Goal: Task Accomplishment & Management: Manage account settings

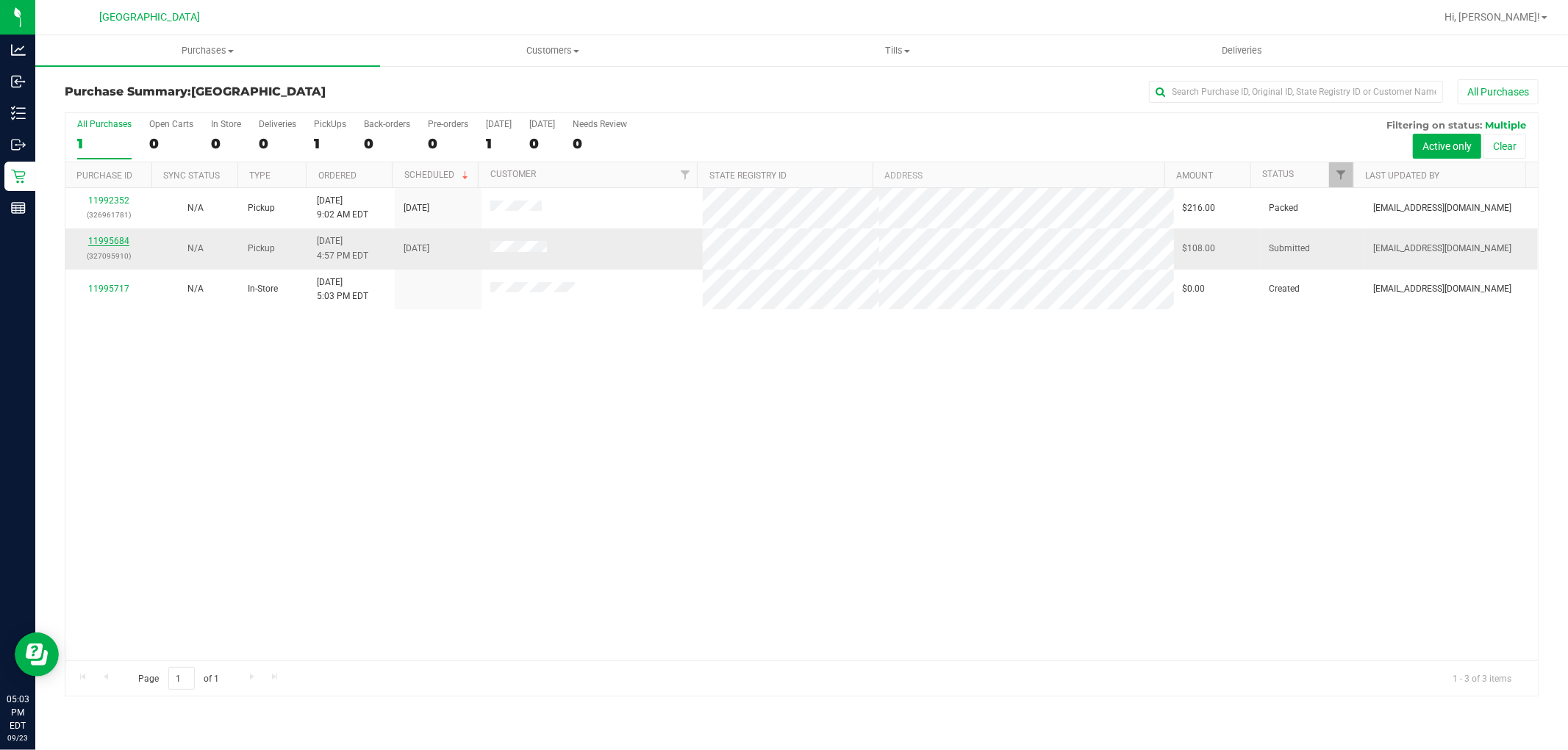
click at [118, 238] on link "11995684" at bounding box center [108, 240] width 41 height 10
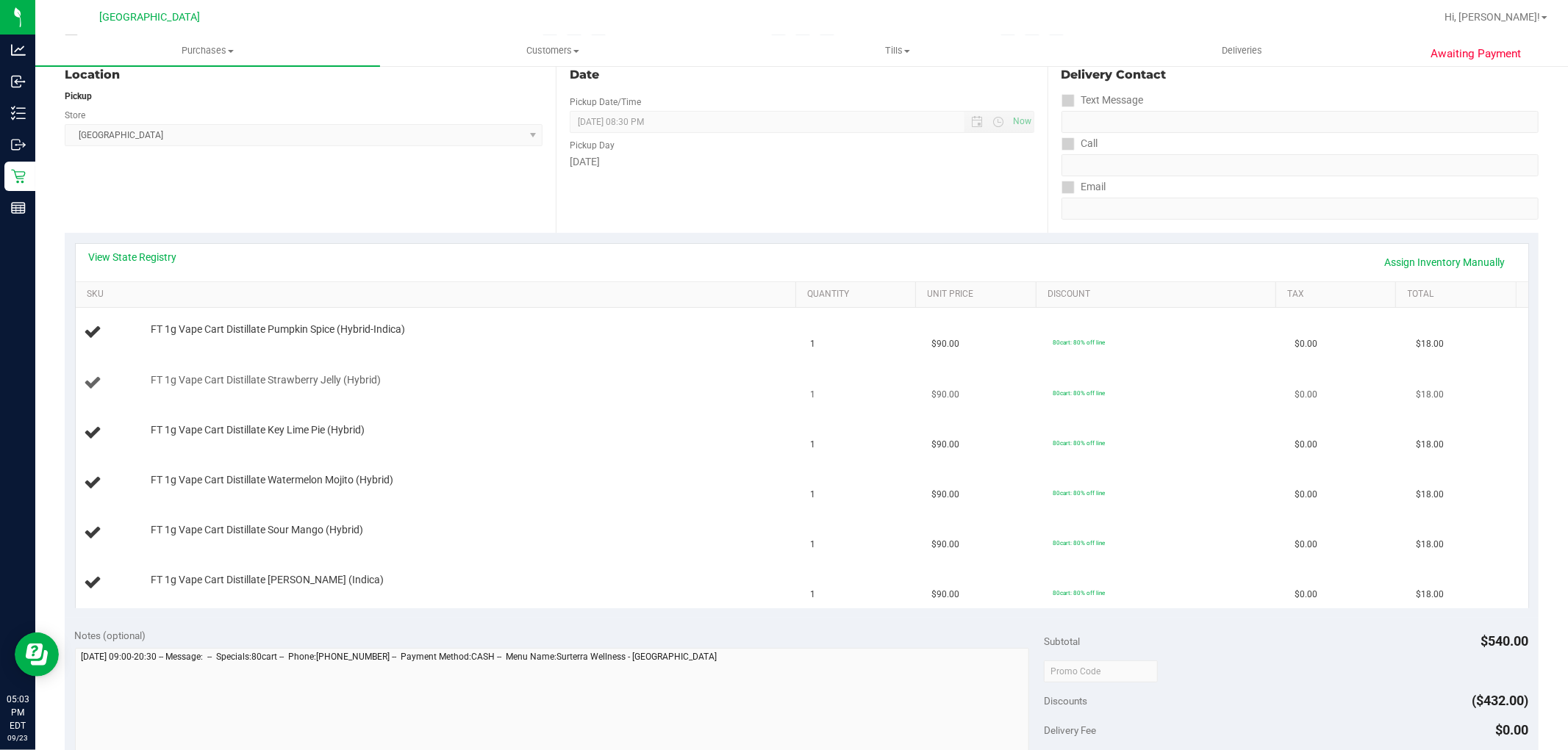
scroll to position [244, 0]
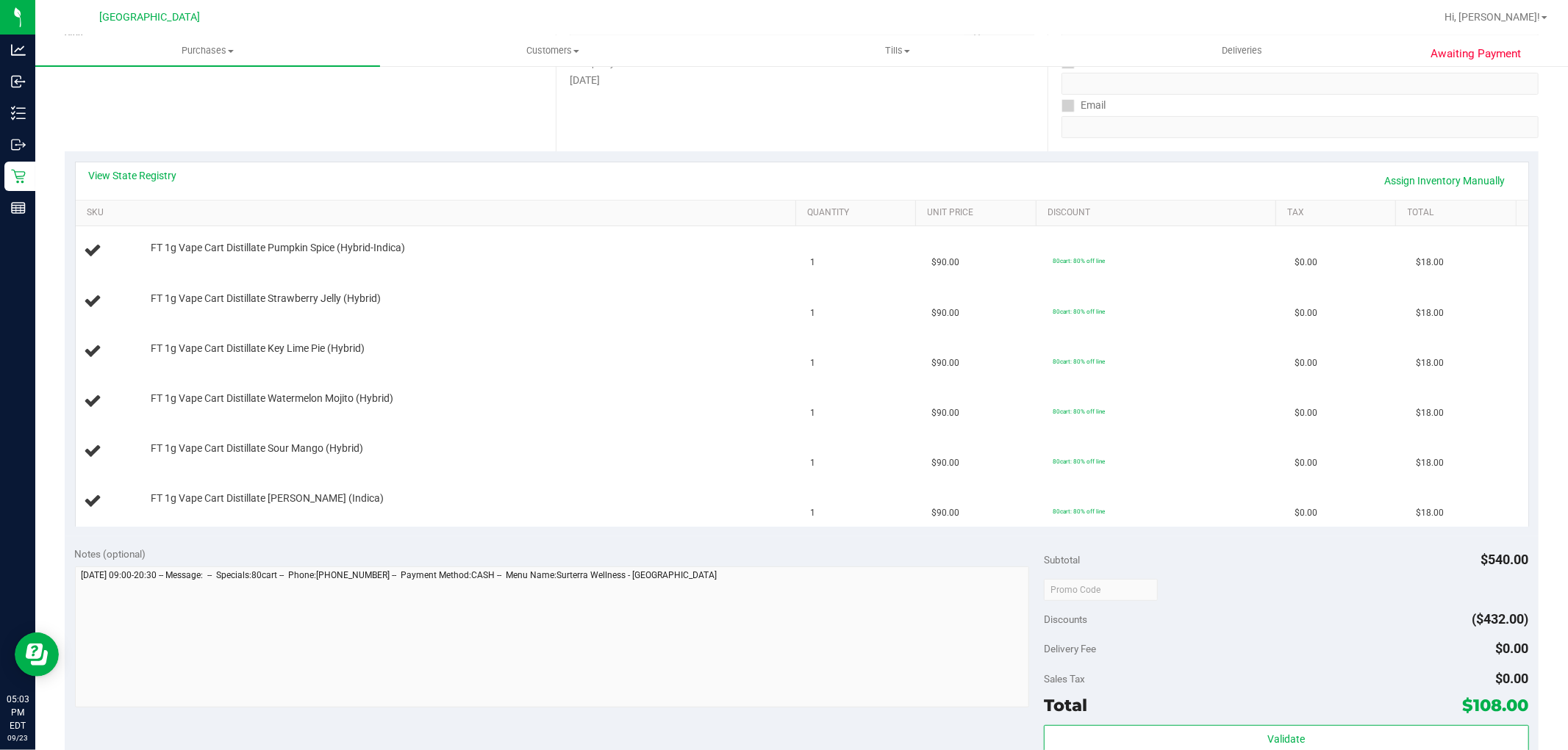
click at [116, 158] on div "View State Registry Assign Inventory Manually SKU Quantity Unit Price Discount …" at bounding box center [802, 344] width 1473 height 385
click at [136, 186] on div "View State Registry Assign Inventory Manually" at bounding box center [802, 180] width 1426 height 25
click at [123, 181] on link "View State Registry" at bounding box center [132, 175] width 88 height 15
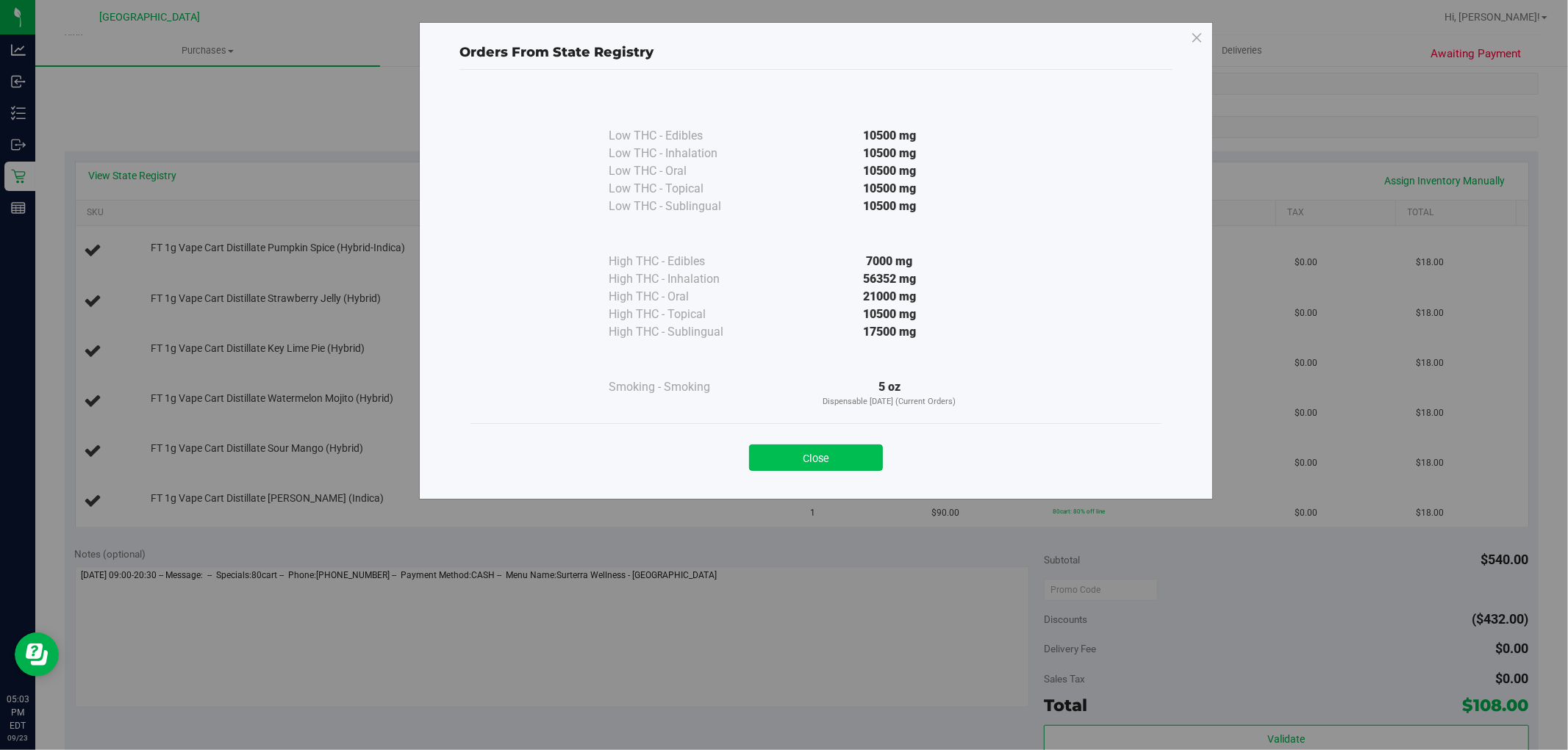
click at [835, 468] on button "Close" at bounding box center [816, 457] width 134 height 27
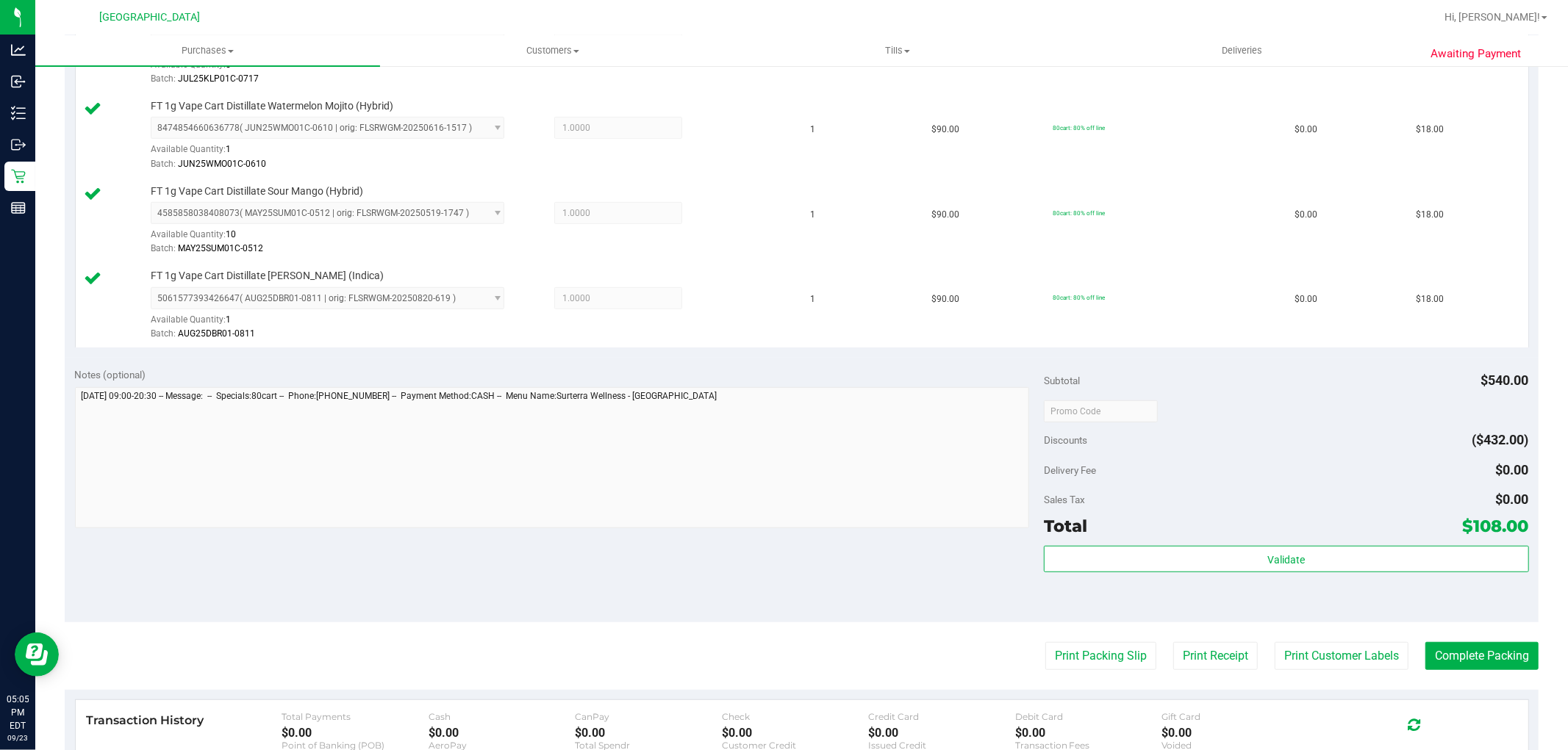
scroll to position [652, 0]
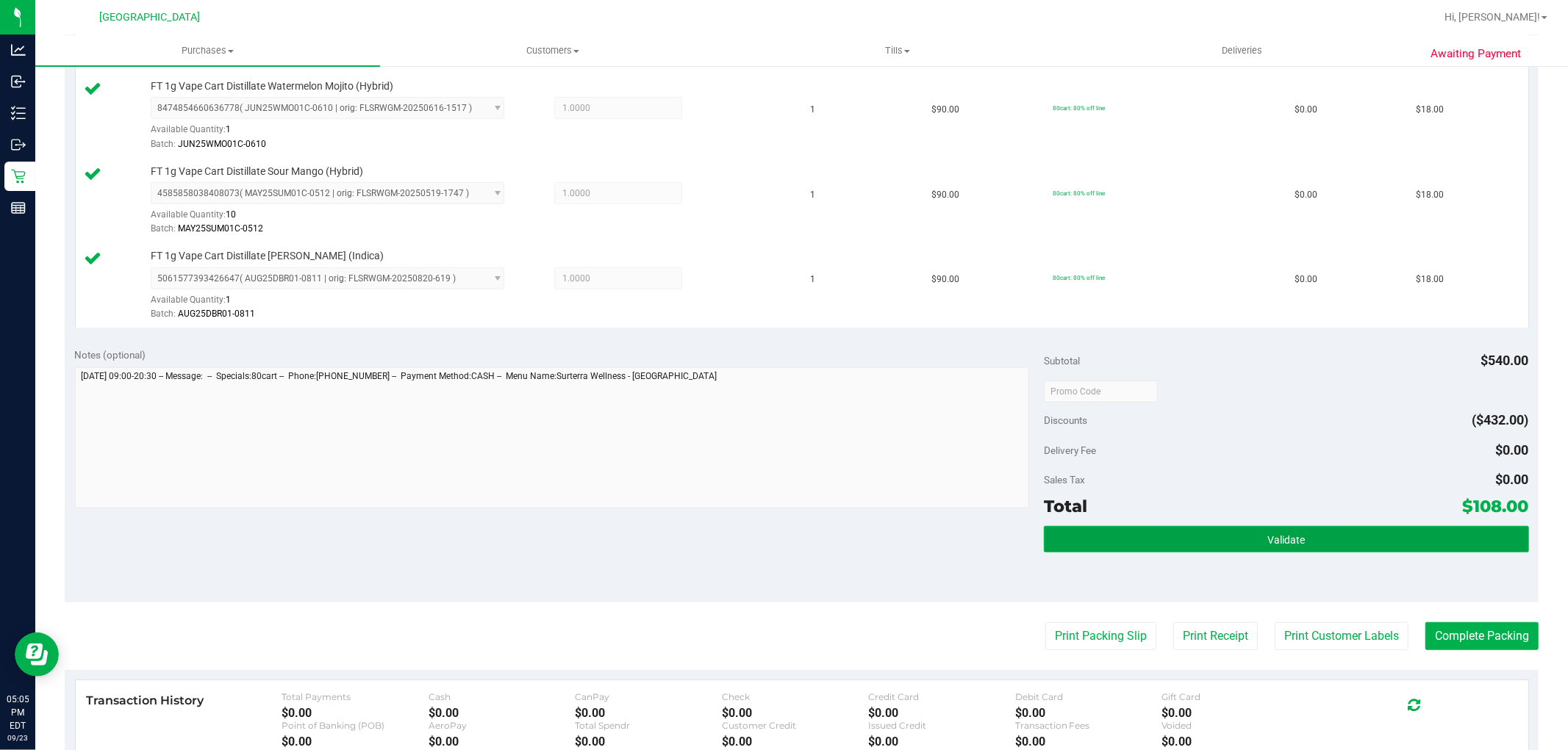
click at [1473, 542] on button "Validate" at bounding box center [1285, 539] width 484 height 27
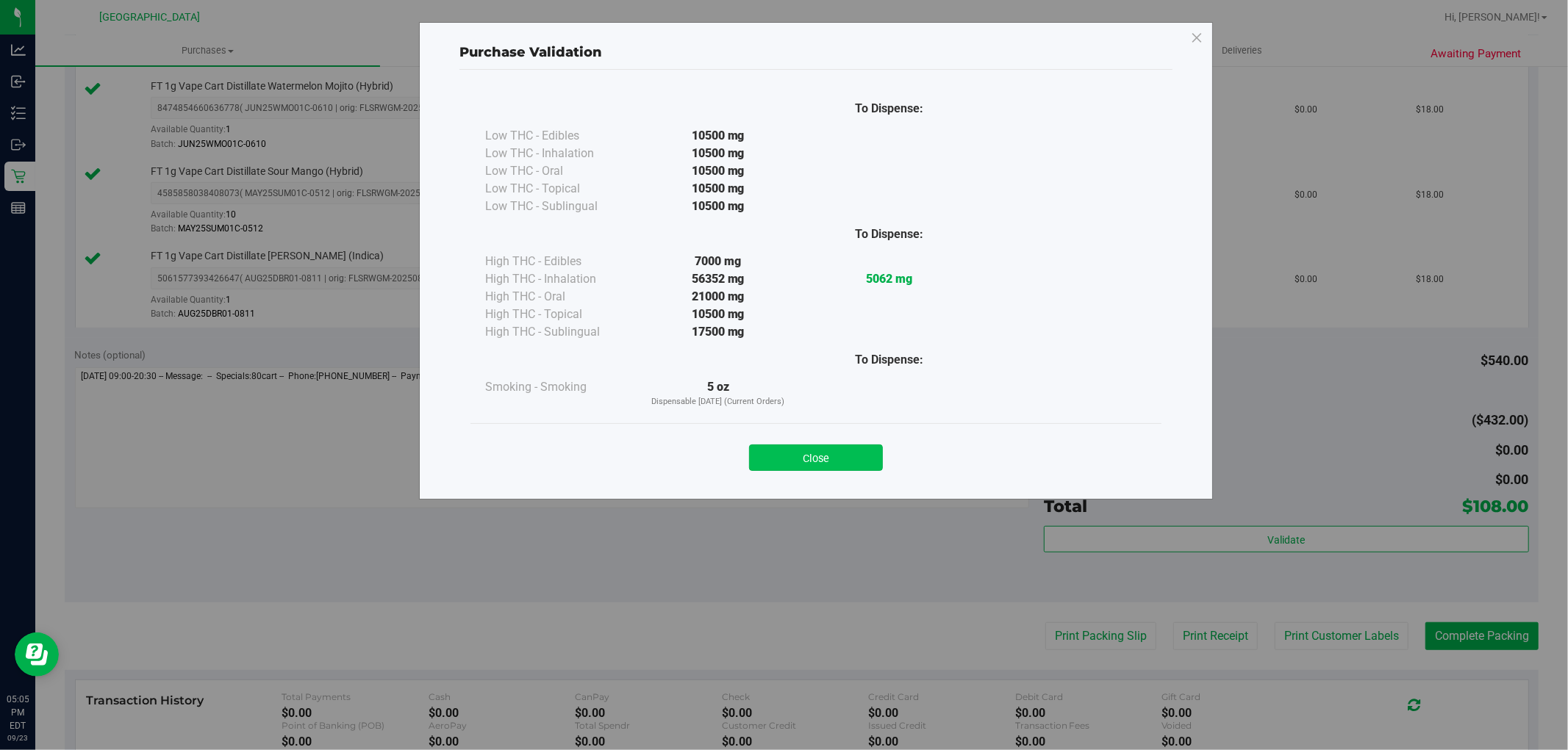
click at [827, 450] on button "Close" at bounding box center [816, 457] width 134 height 27
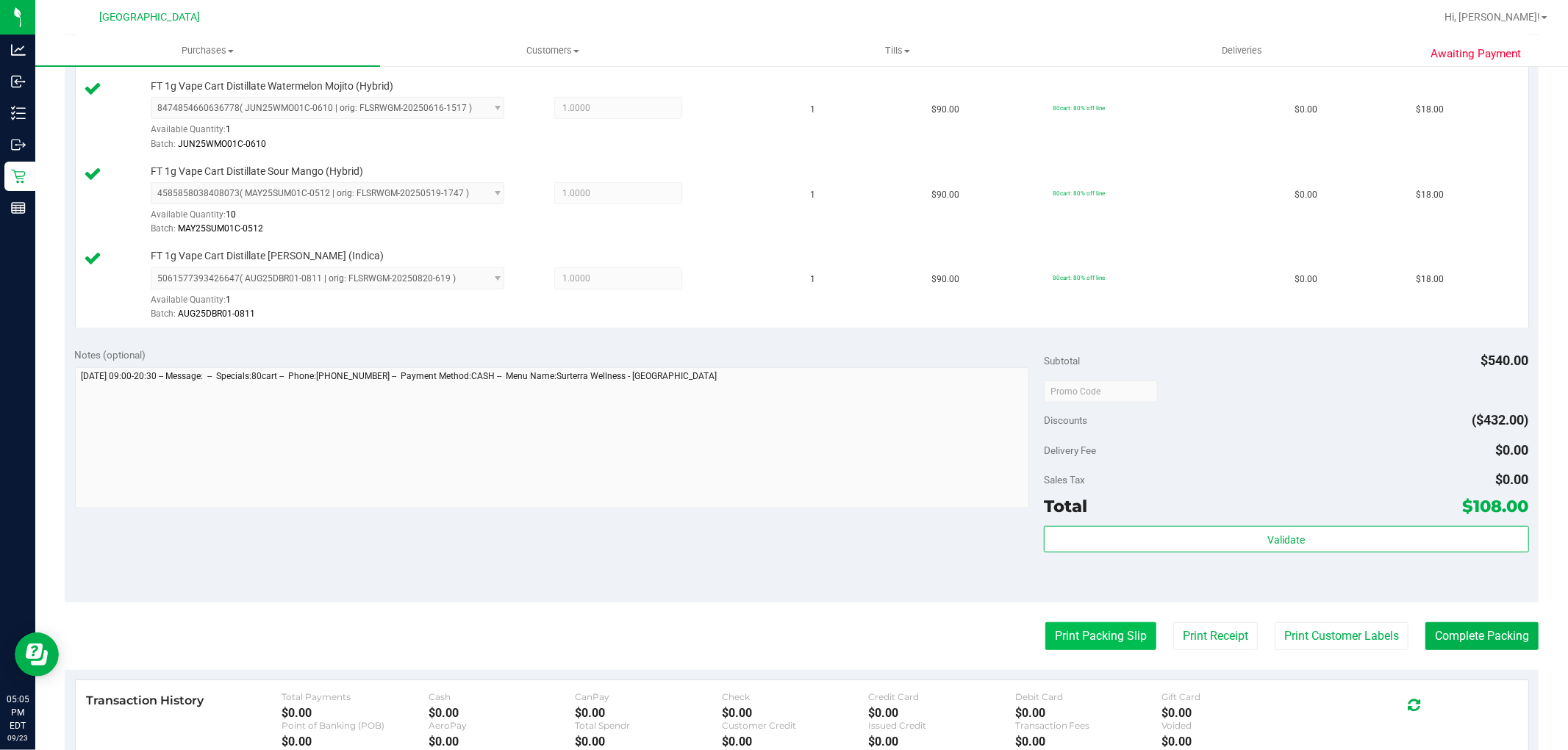
click at [1083, 642] on button "Print Packing Slip" at bounding box center [1101, 636] width 111 height 28
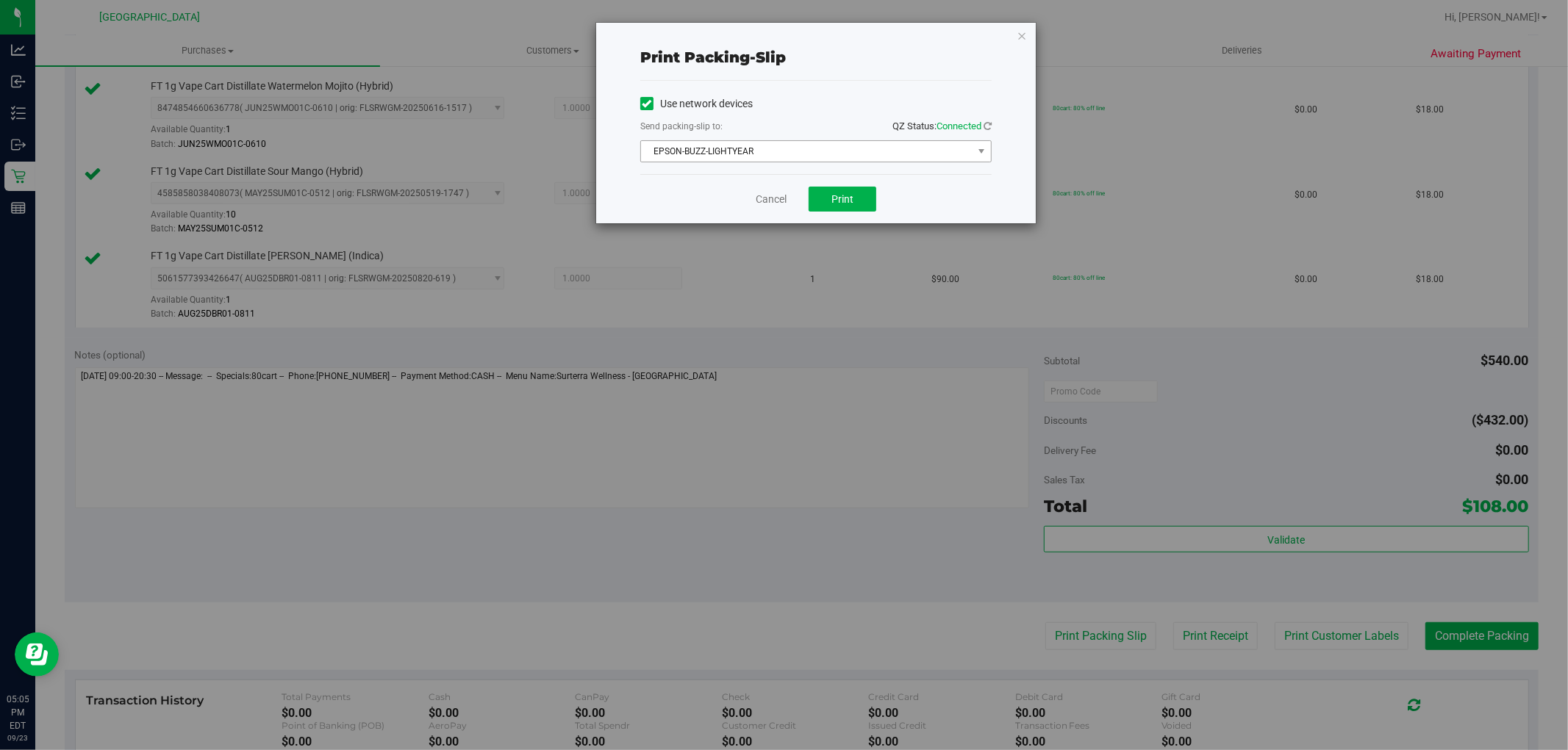
click at [847, 151] on span "EPSON-BUZZ-LIGHTYEAR" at bounding box center [807, 151] width 331 height 21
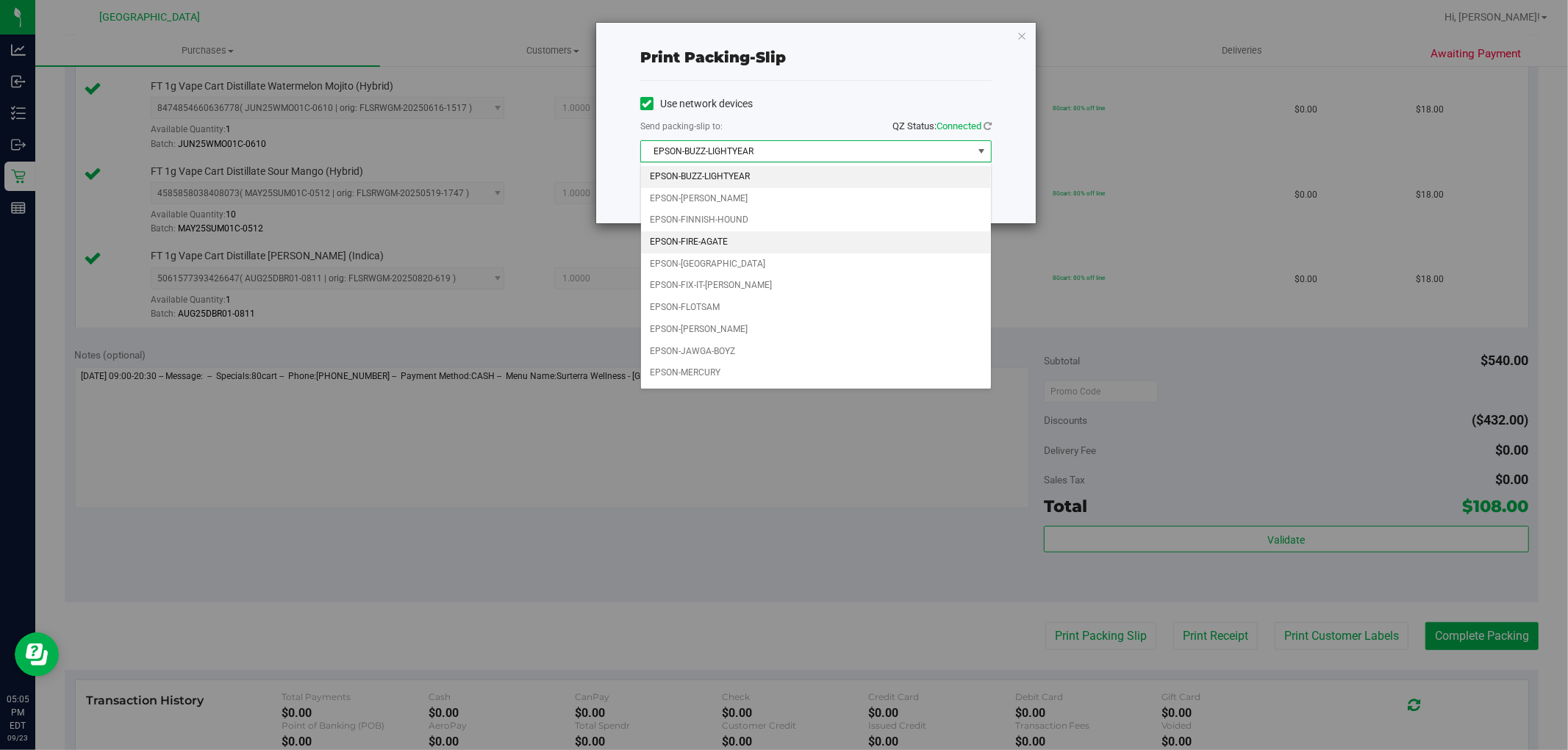
click at [757, 243] on li "EPSON-FIRE-AGATE" at bounding box center [816, 242] width 350 height 22
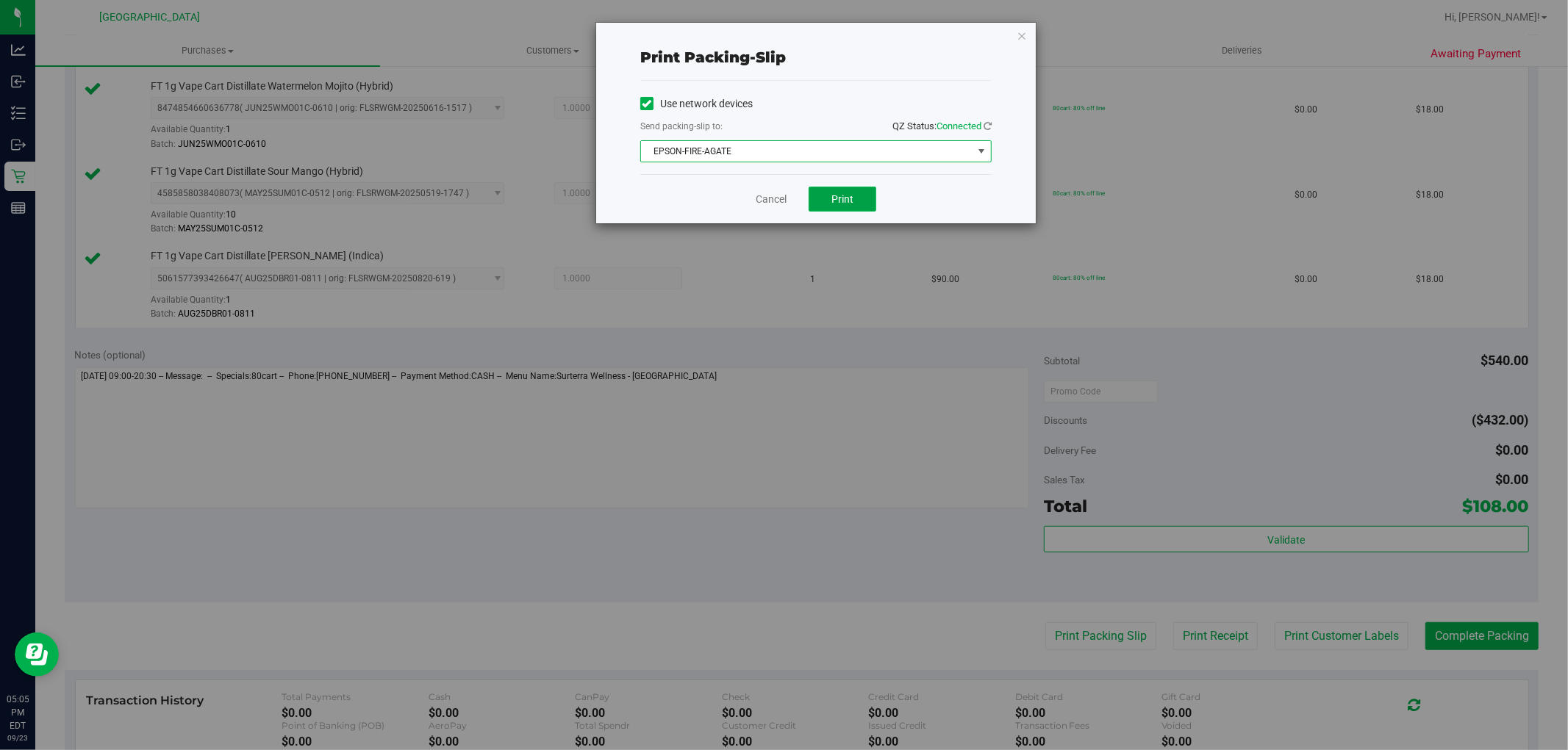
click at [857, 206] on button "Print" at bounding box center [842, 198] width 68 height 25
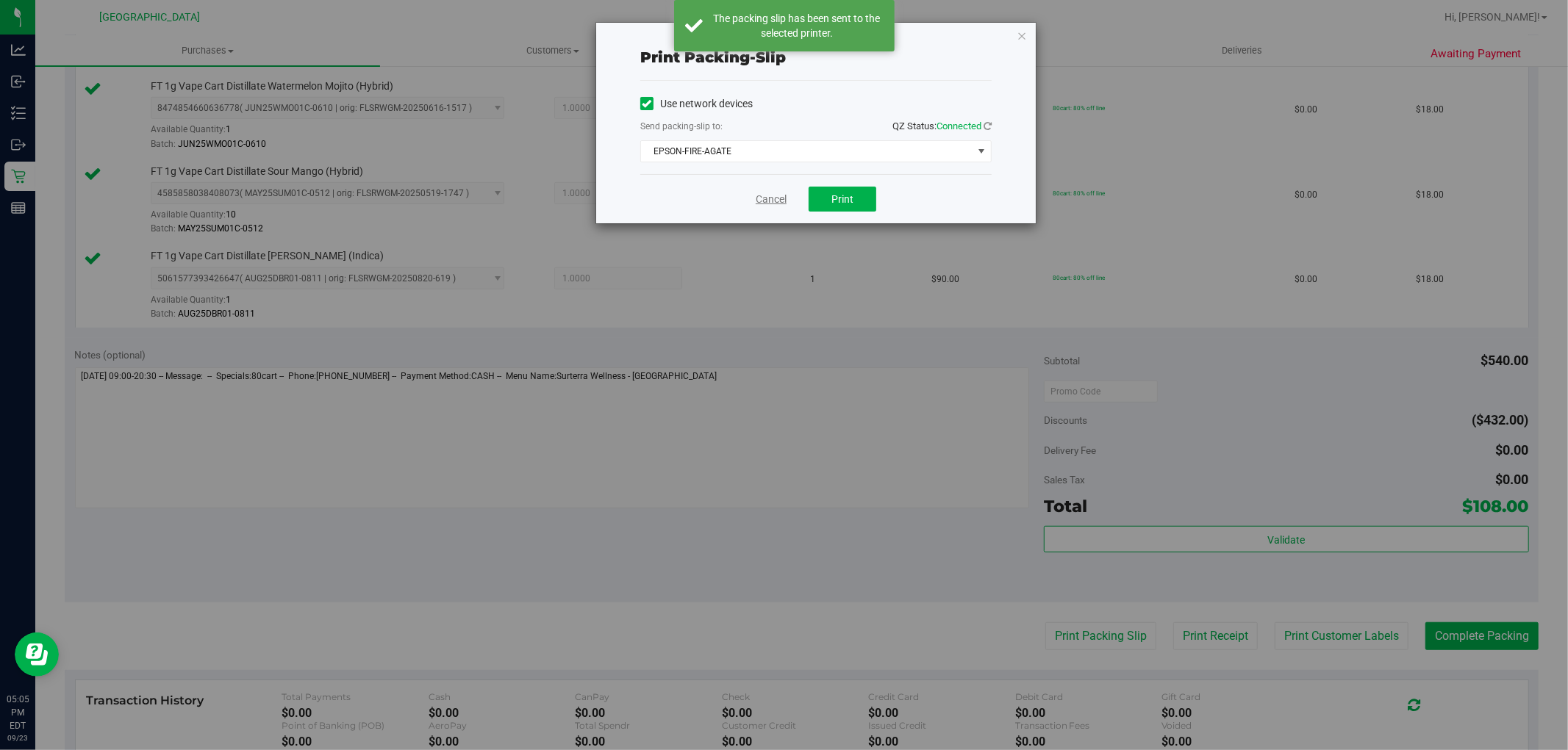
click at [777, 200] on link "Cancel" at bounding box center [770, 200] width 31 height 16
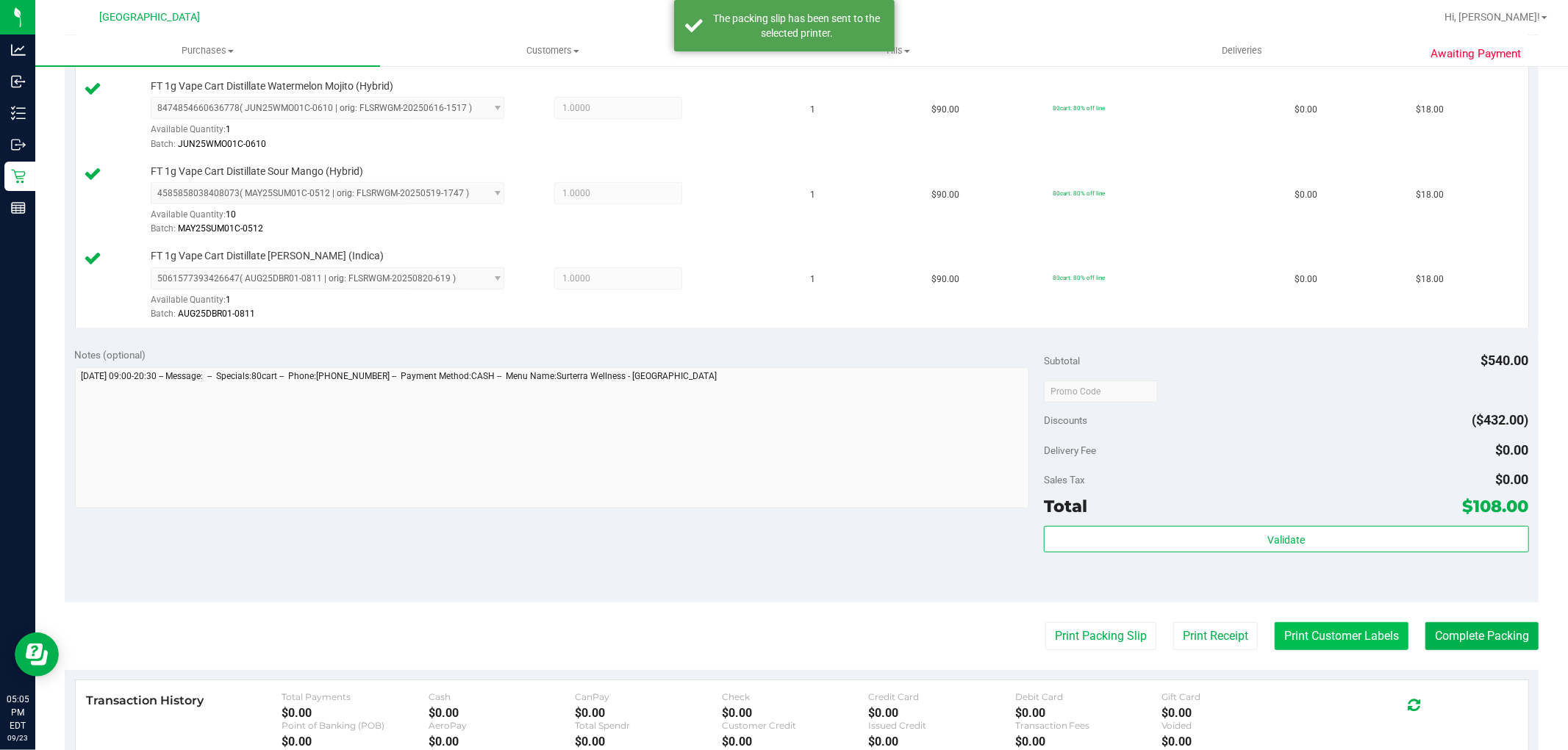
click at [1332, 642] on button "Print Customer Labels" at bounding box center [1341, 636] width 134 height 28
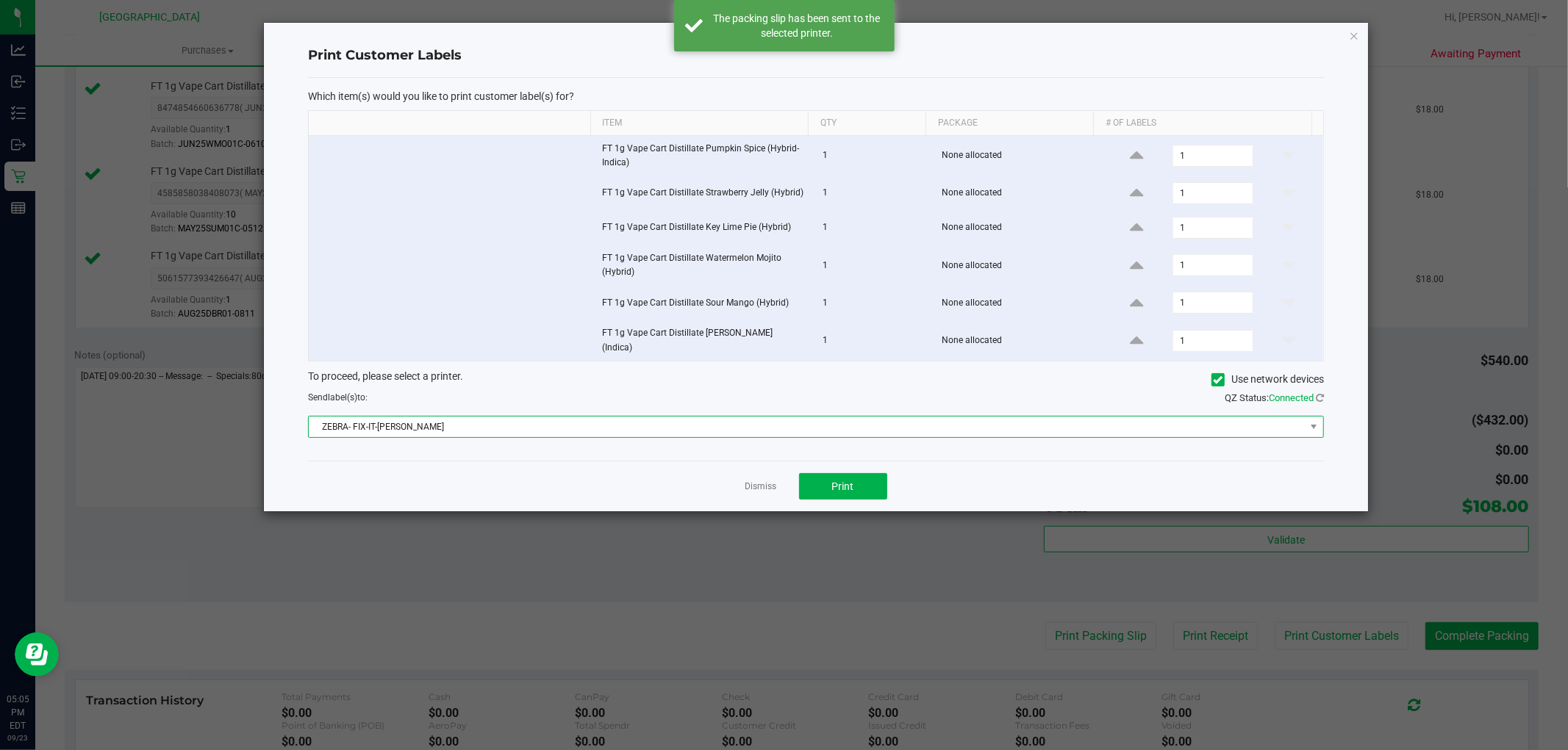
click at [798, 417] on span "ZEBRA- FIX-IT-[PERSON_NAME]" at bounding box center [807, 427] width 996 height 21
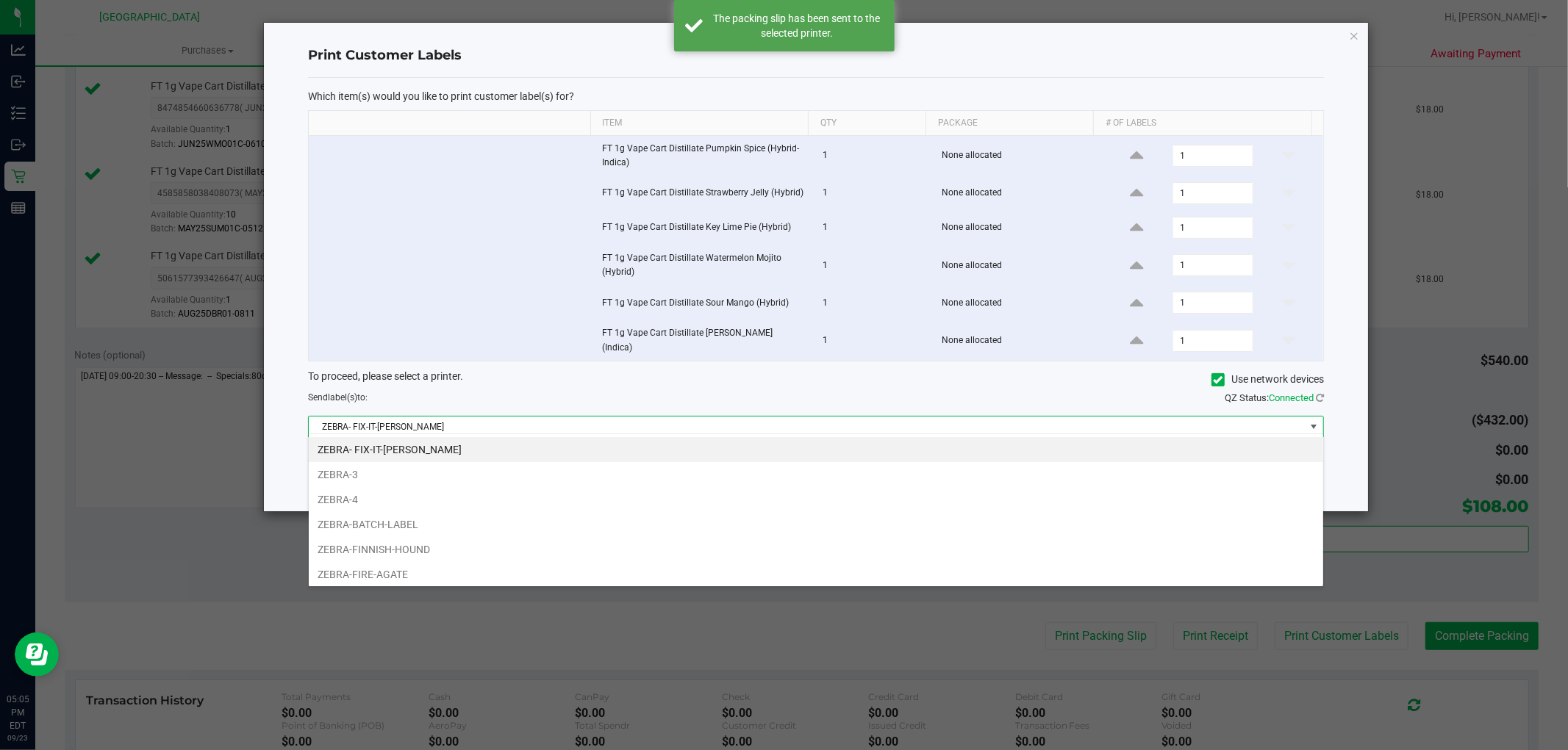
scroll to position [22, 1016]
click at [600, 576] on li "ZEBRA-FIRE-AGATE" at bounding box center [816, 574] width 1014 height 25
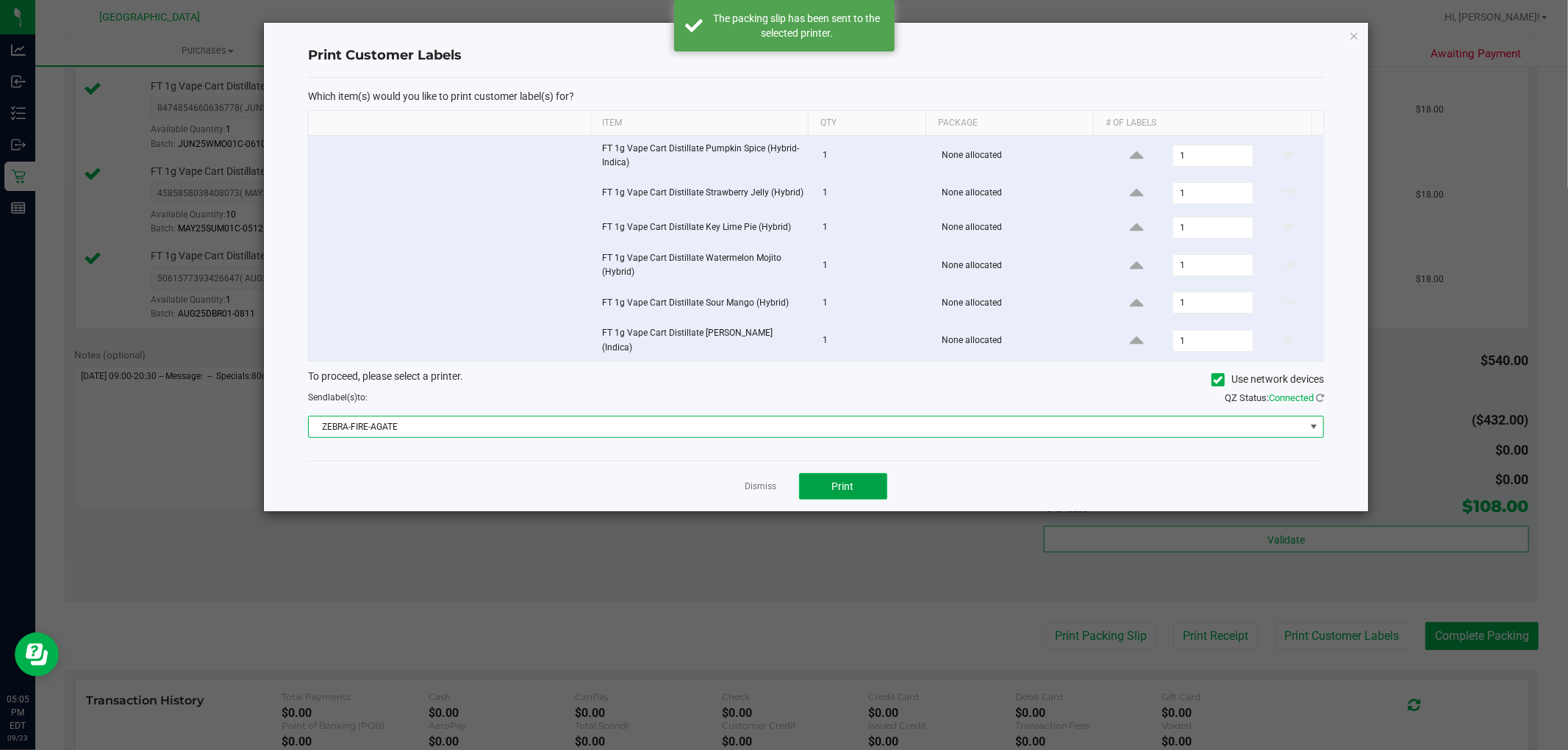
click at [869, 482] on button "Print" at bounding box center [842, 486] width 88 height 27
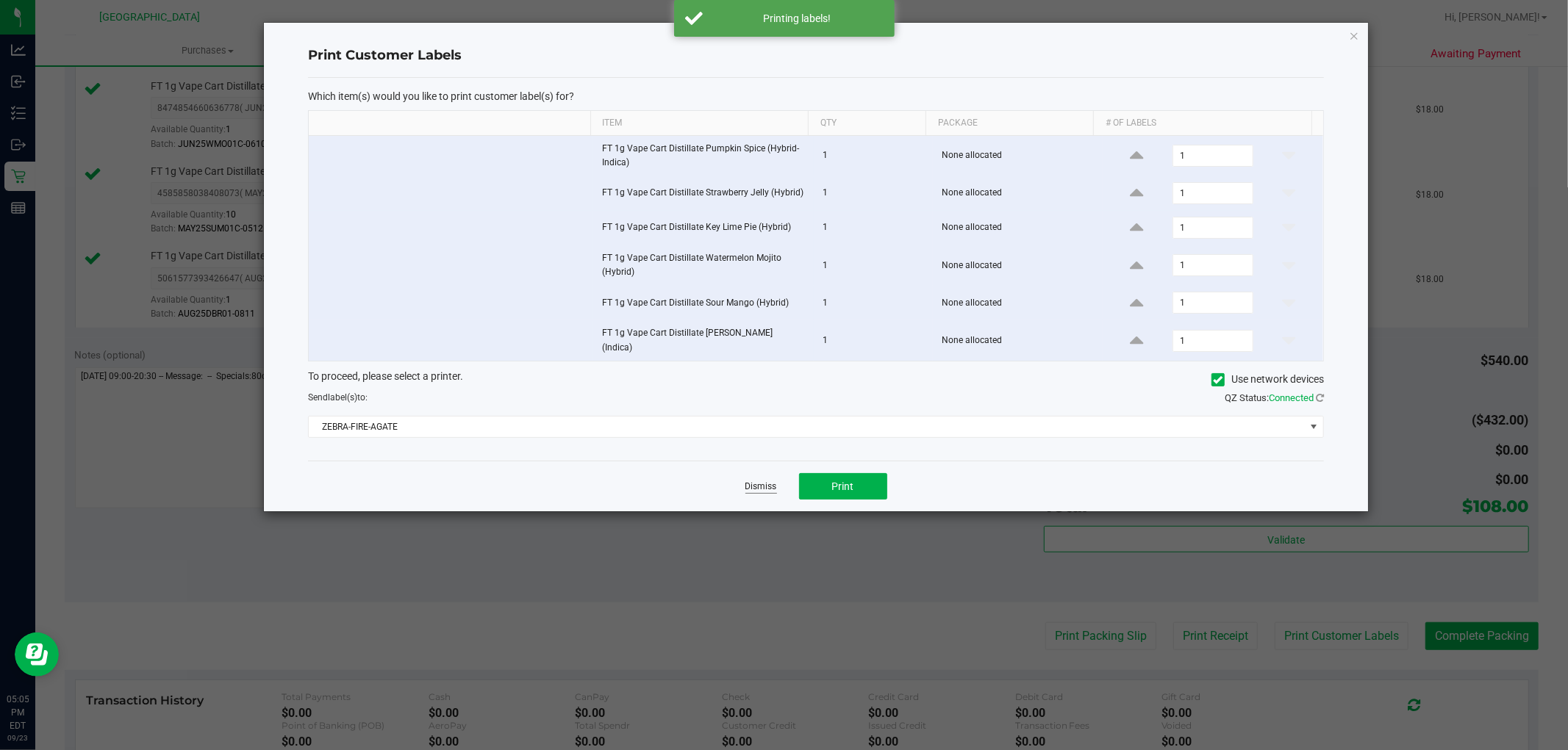
click at [766, 480] on link "Dismiss" at bounding box center [761, 486] width 32 height 13
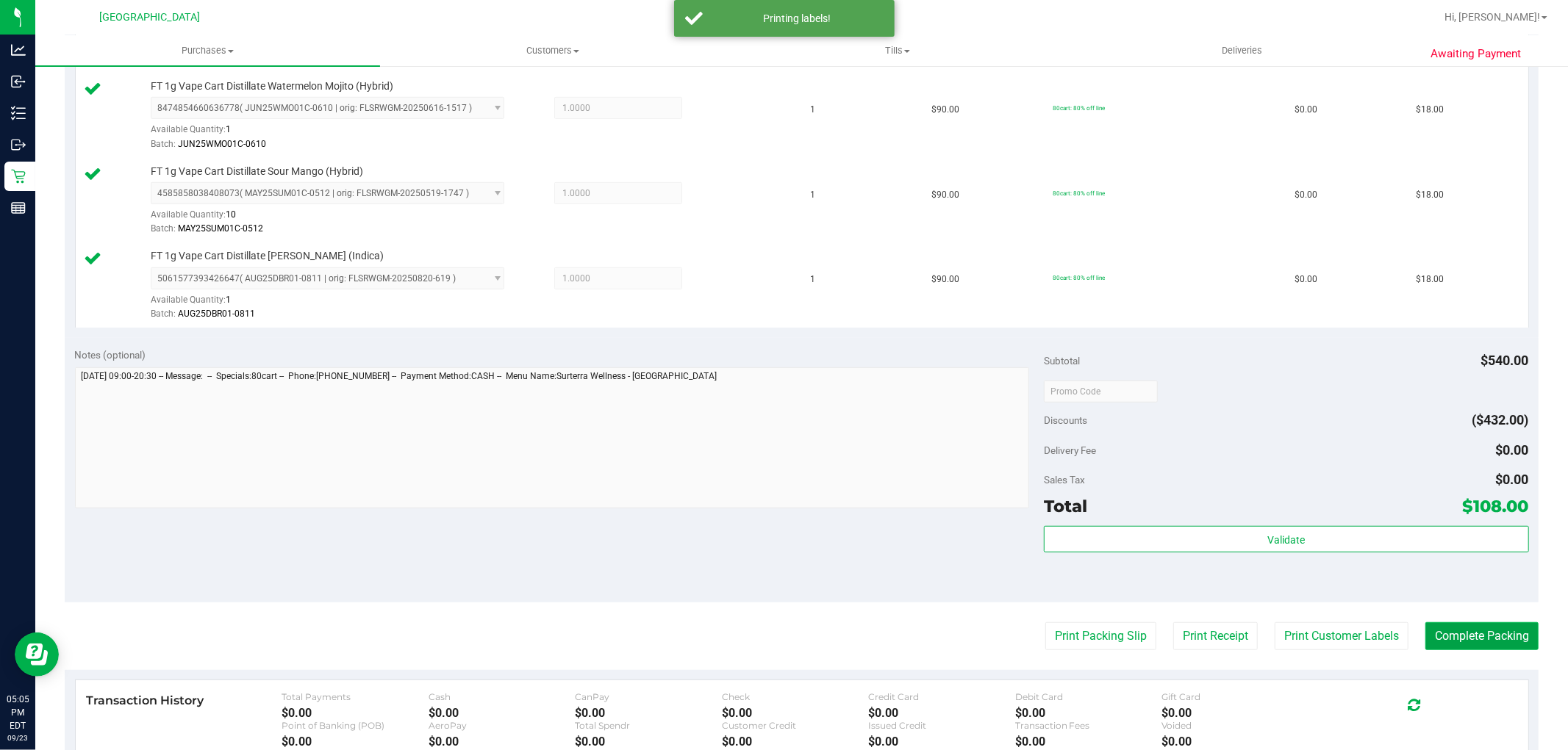
click at [1463, 636] on button "Complete Packing" at bounding box center [1481, 636] width 113 height 28
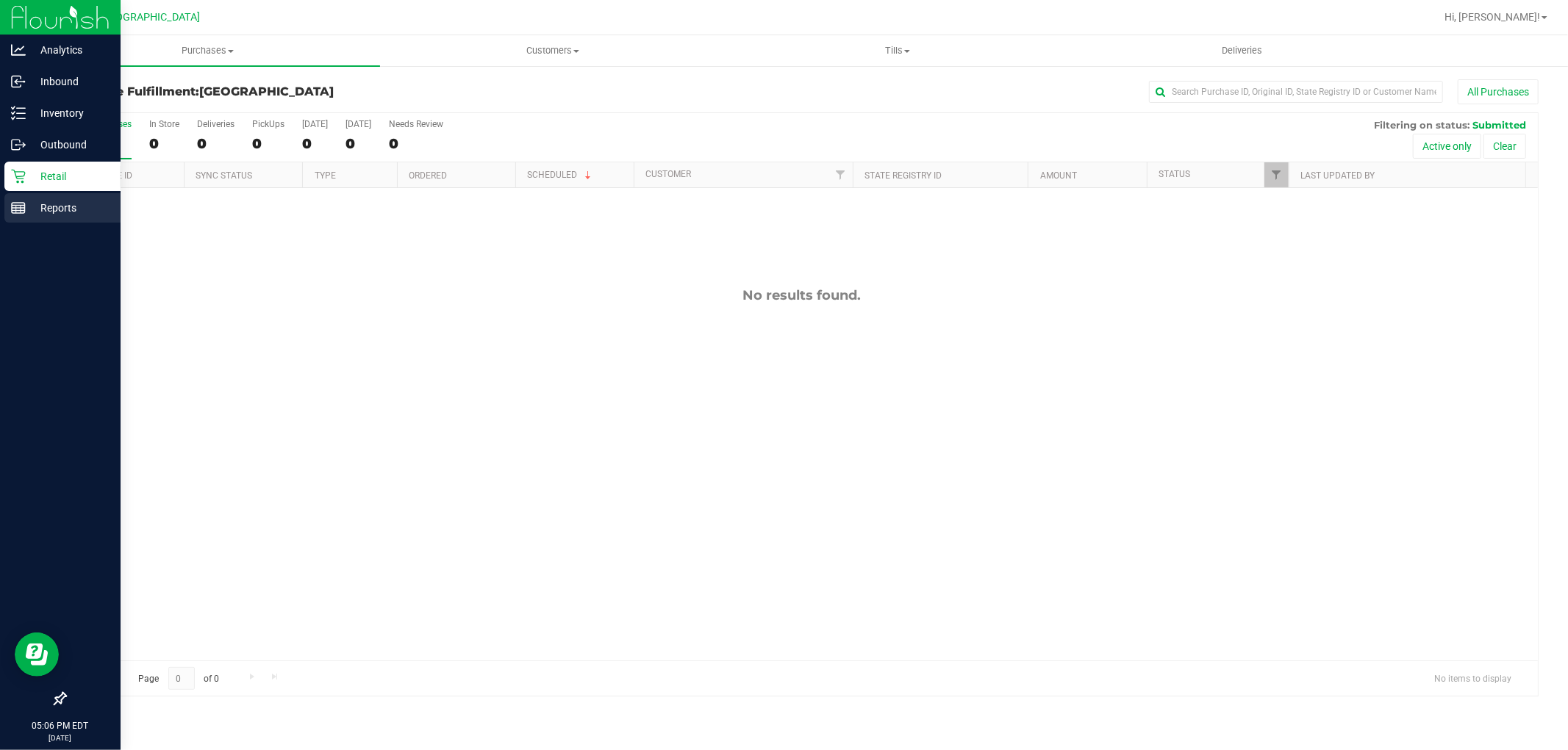
click at [72, 203] on p "Reports" at bounding box center [69, 208] width 88 height 18
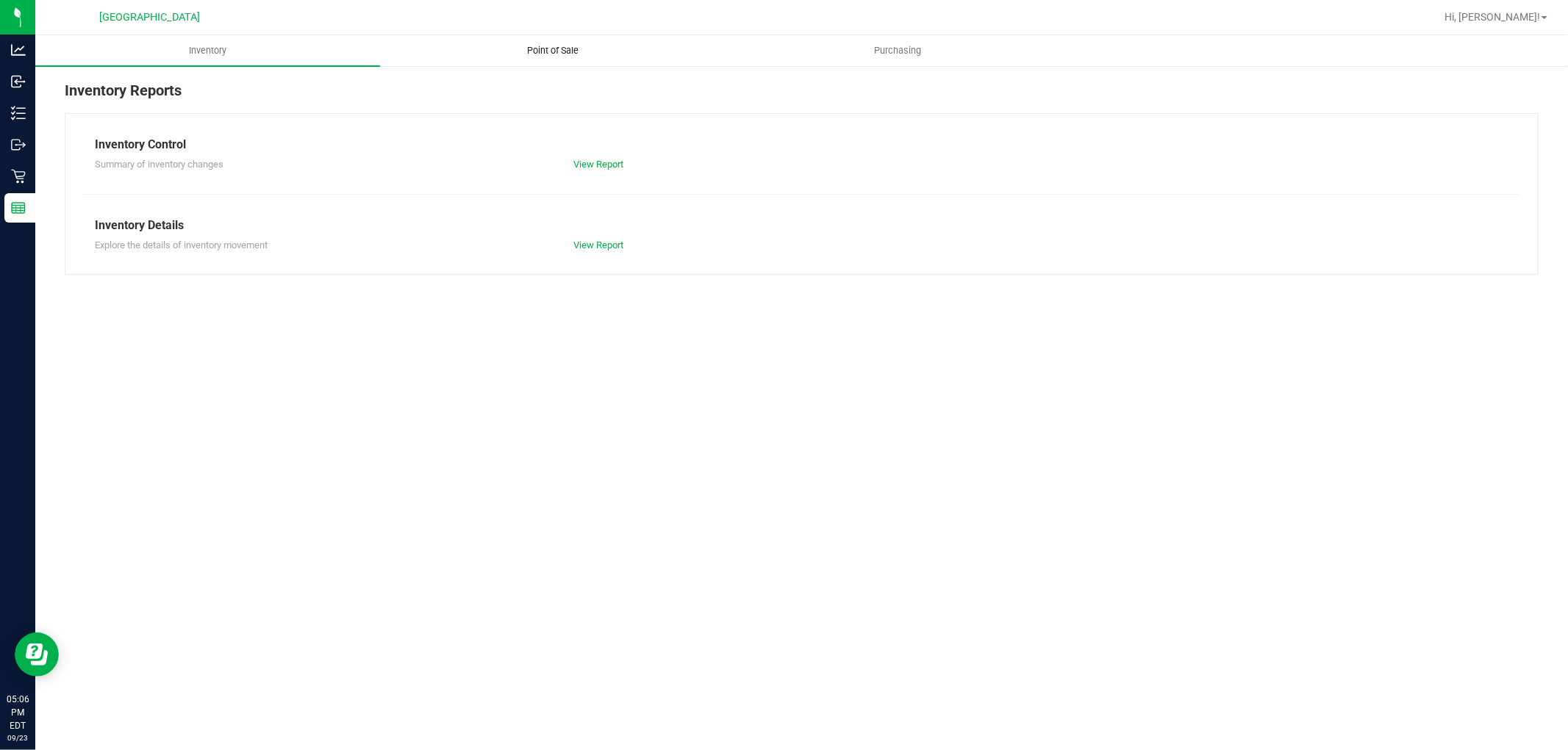
click at [570, 48] on span "Point of Sale" at bounding box center [552, 50] width 91 height 13
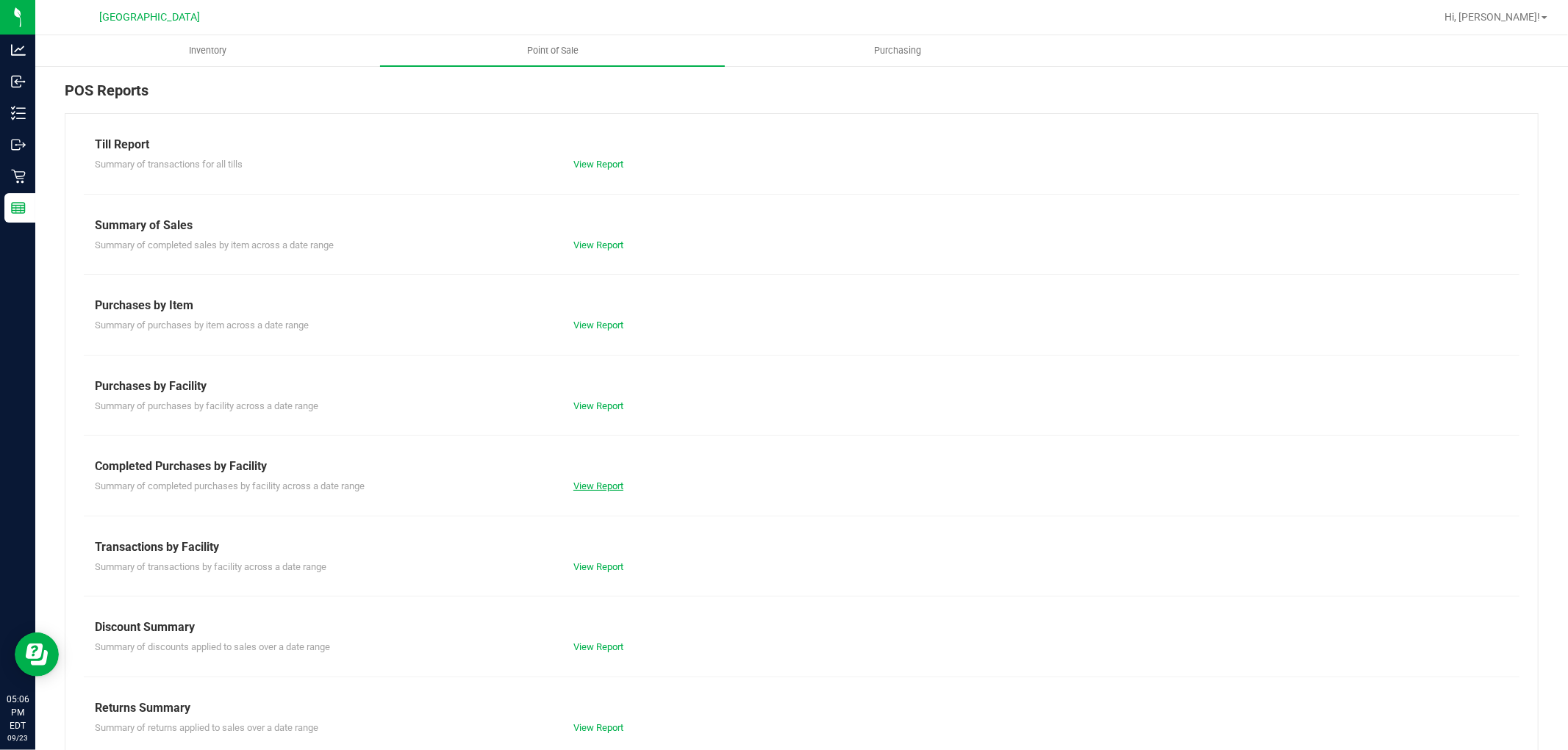
click at [594, 480] on link "View Report" at bounding box center [598, 485] width 50 height 11
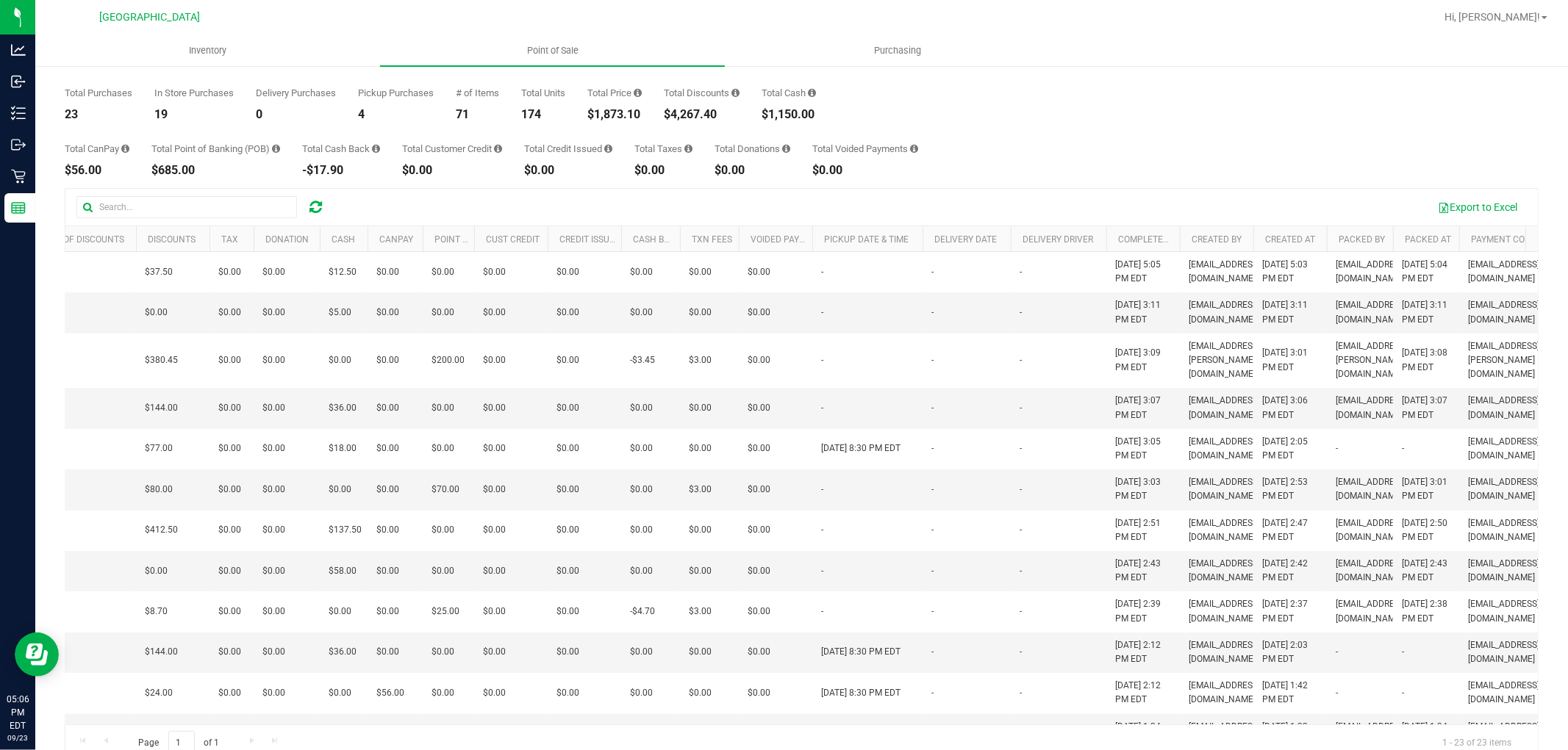
scroll to position [82, 0]
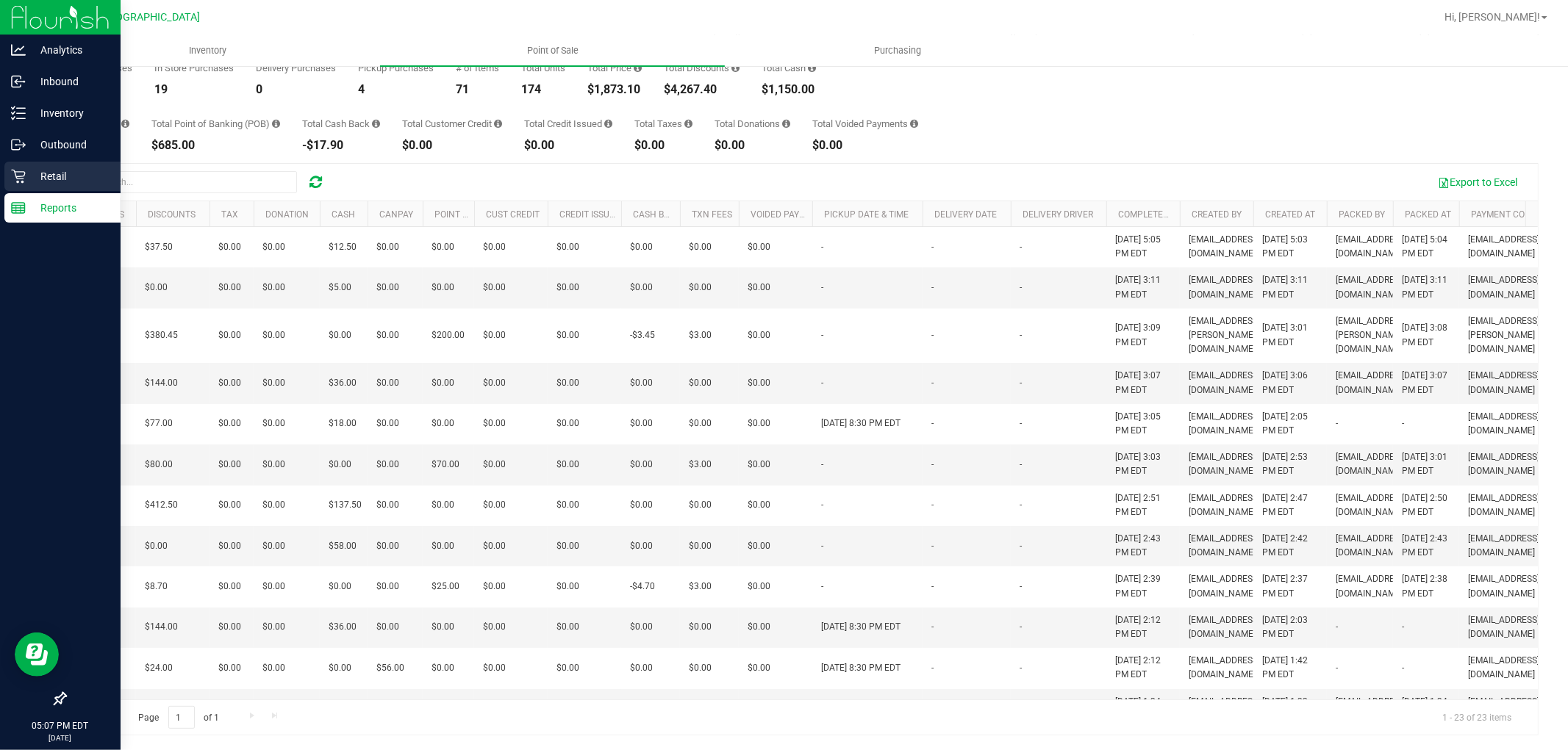
click at [104, 180] on p "Retail" at bounding box center [69, 176] width 88 height 18
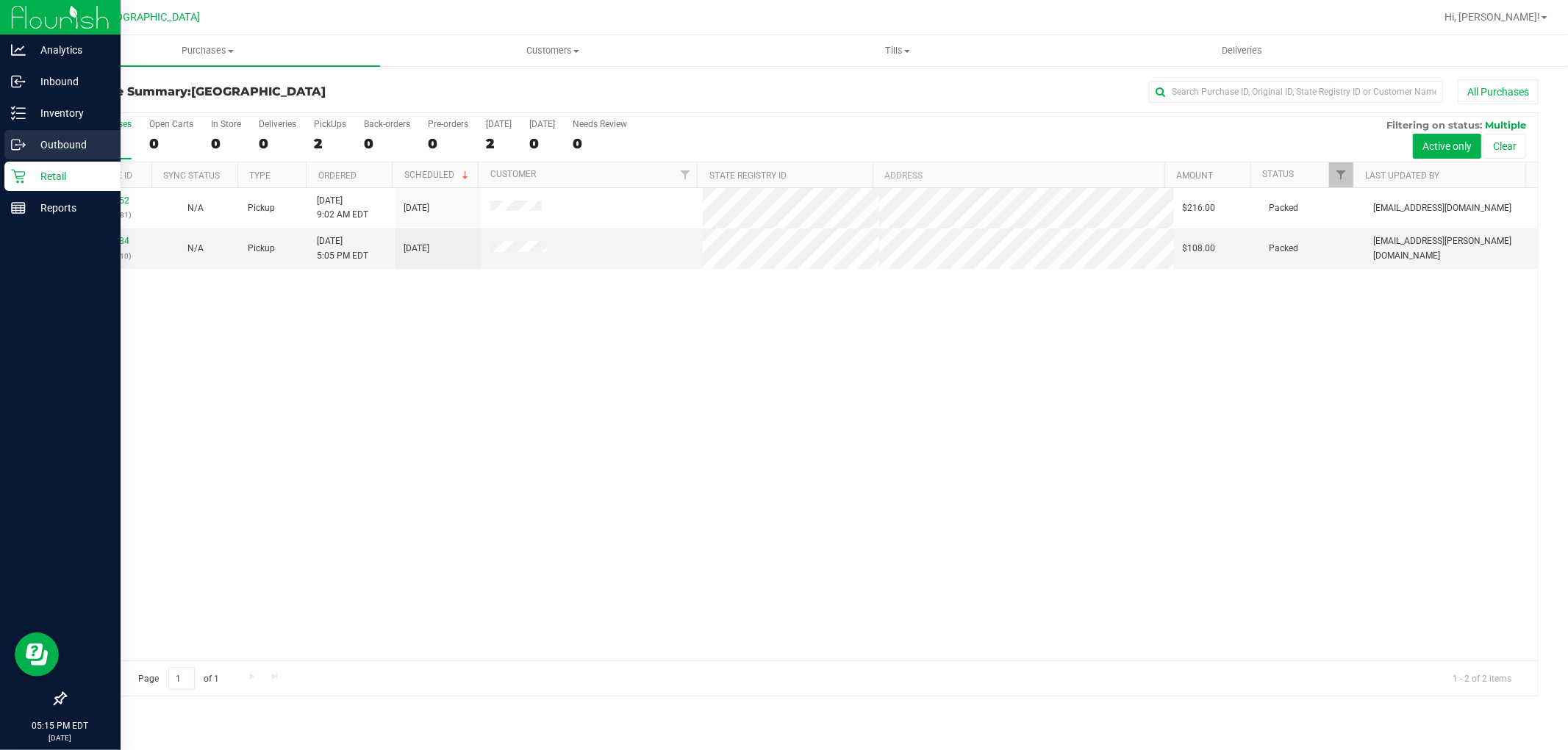
click at [42, 134] on div "Outbound" at bounding box center [62, 145] width 116 height 30
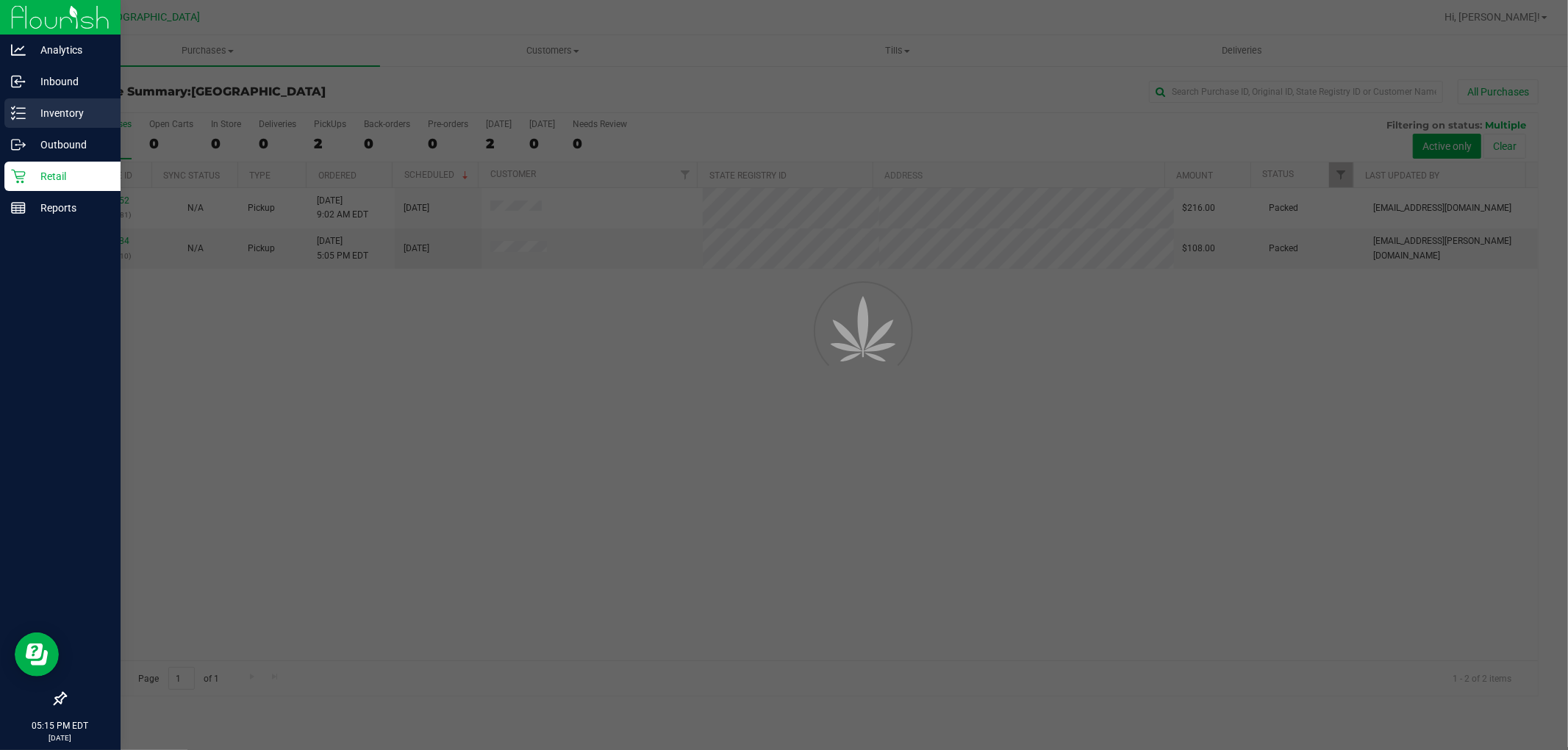
click at [51, 123] on div "Inventory" at bounding box center [62, 113] width 116 height 30
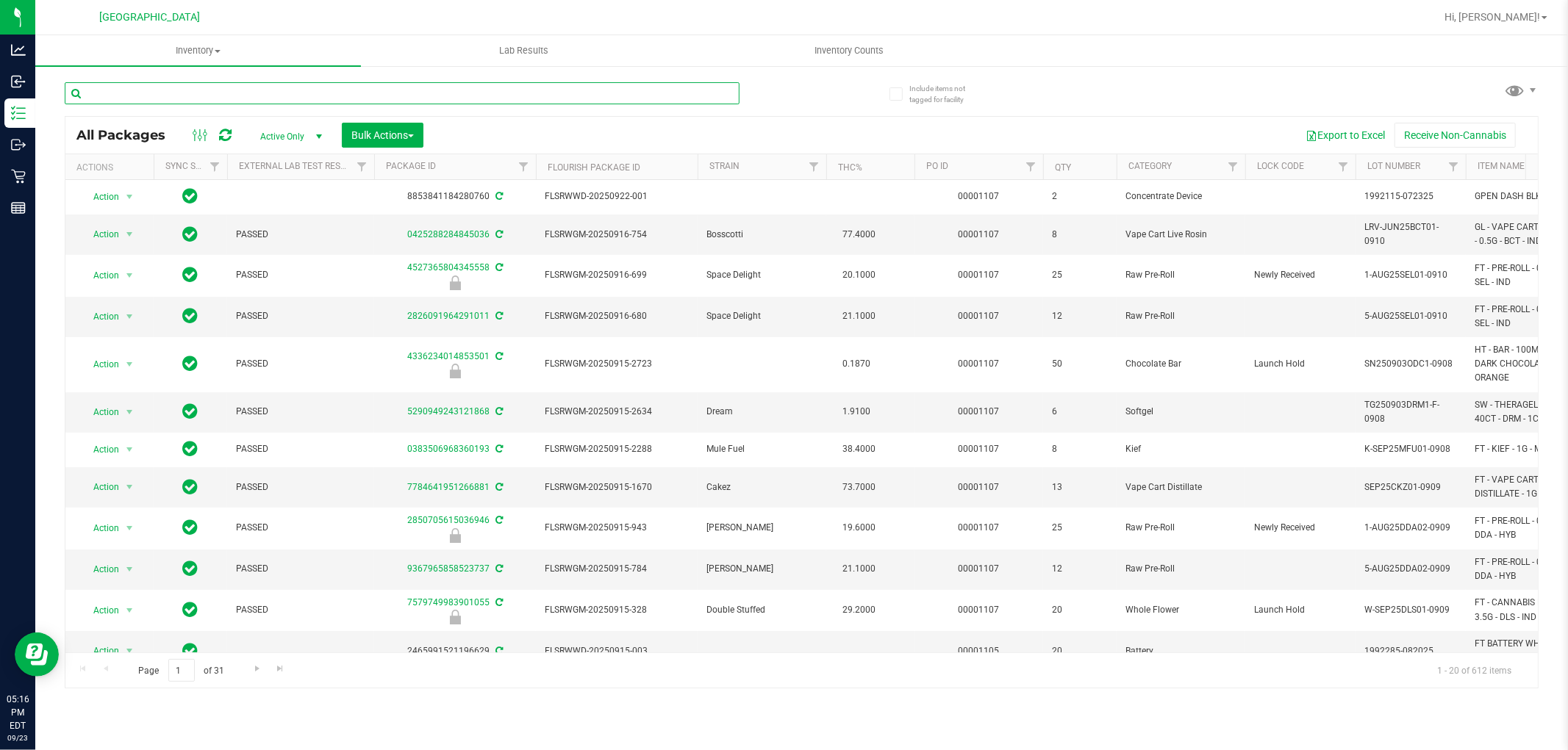
click at [218, 91] on input "text" at bounding box center [402, 93] width 675 height 22
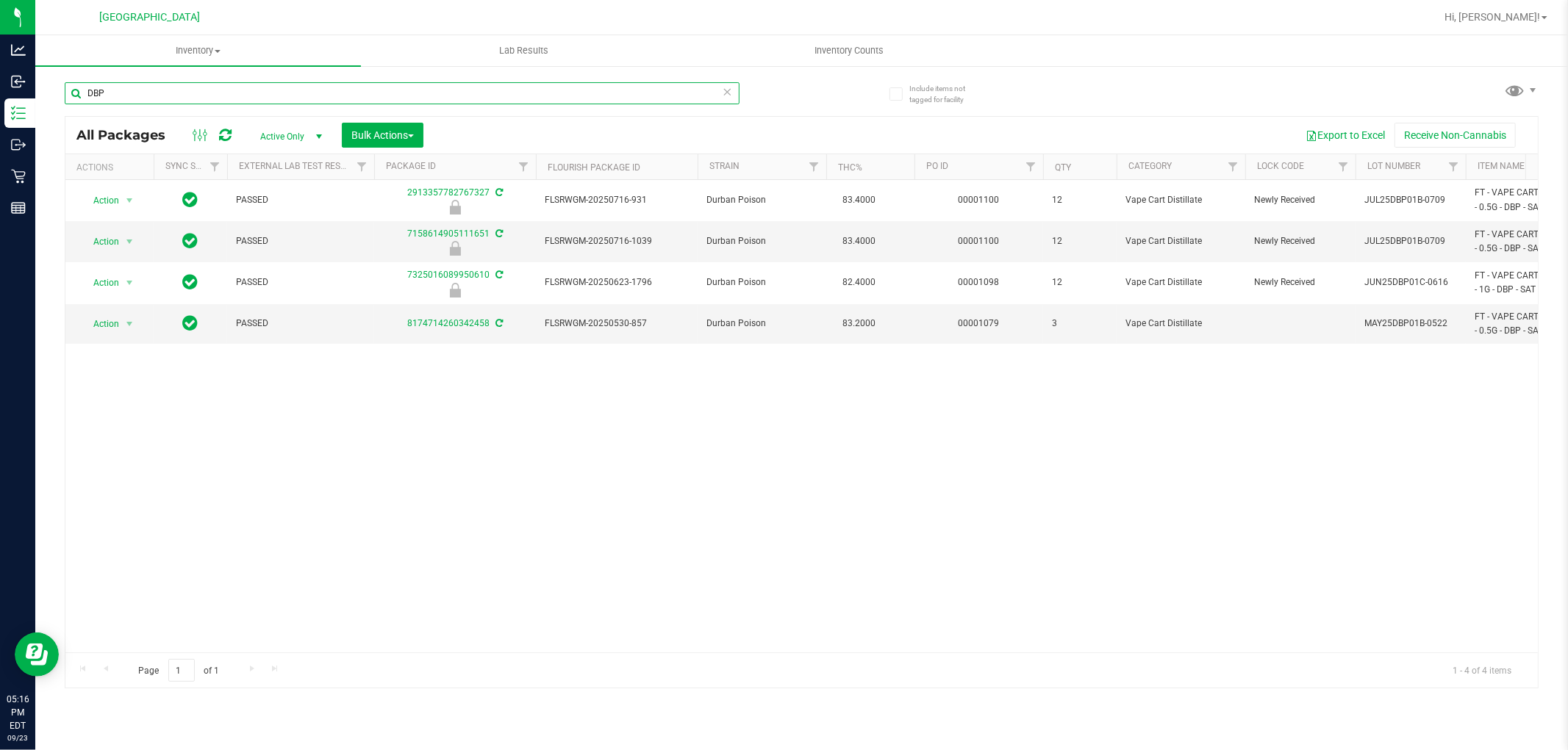
type input "DBP"
click at [729, 91] on icon at bounding box center [728, 91] width 10 height 18
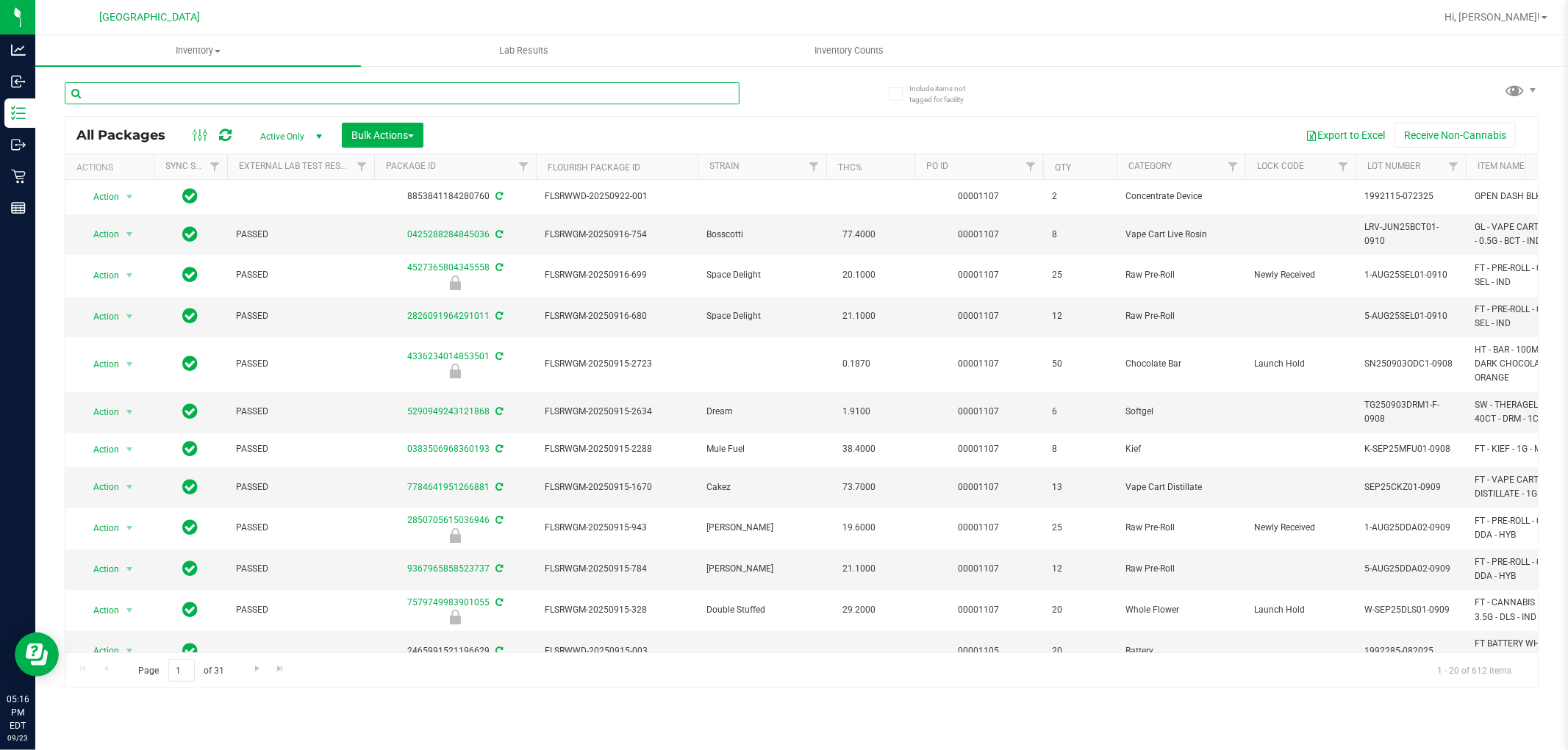
click at [249, 85] on input "text" at bounding box center [402, 93] width 675 height 22
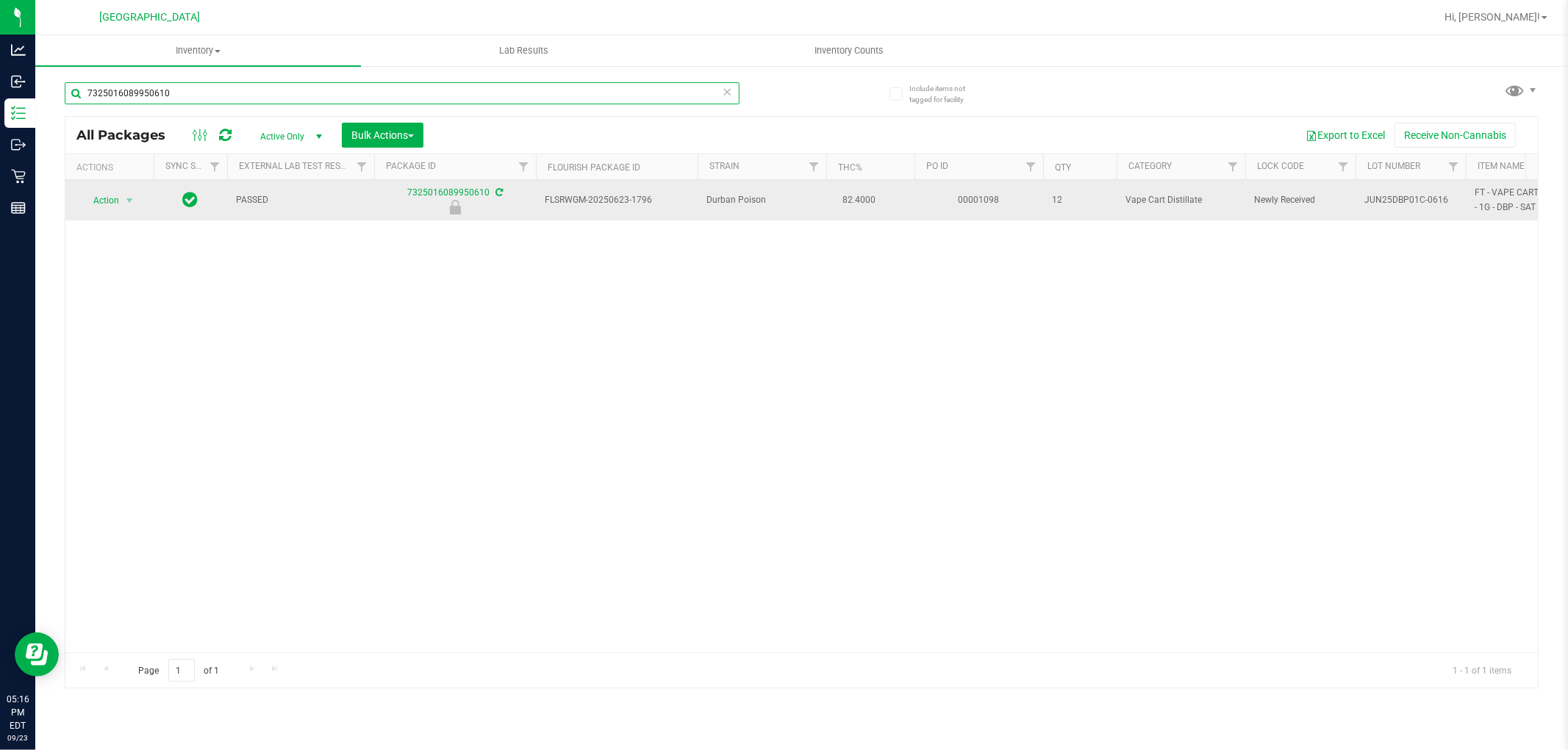
type input "7325016089950610"
click at [127, 208] on span "select" at bounding box center [129, 200] width 19 height 21
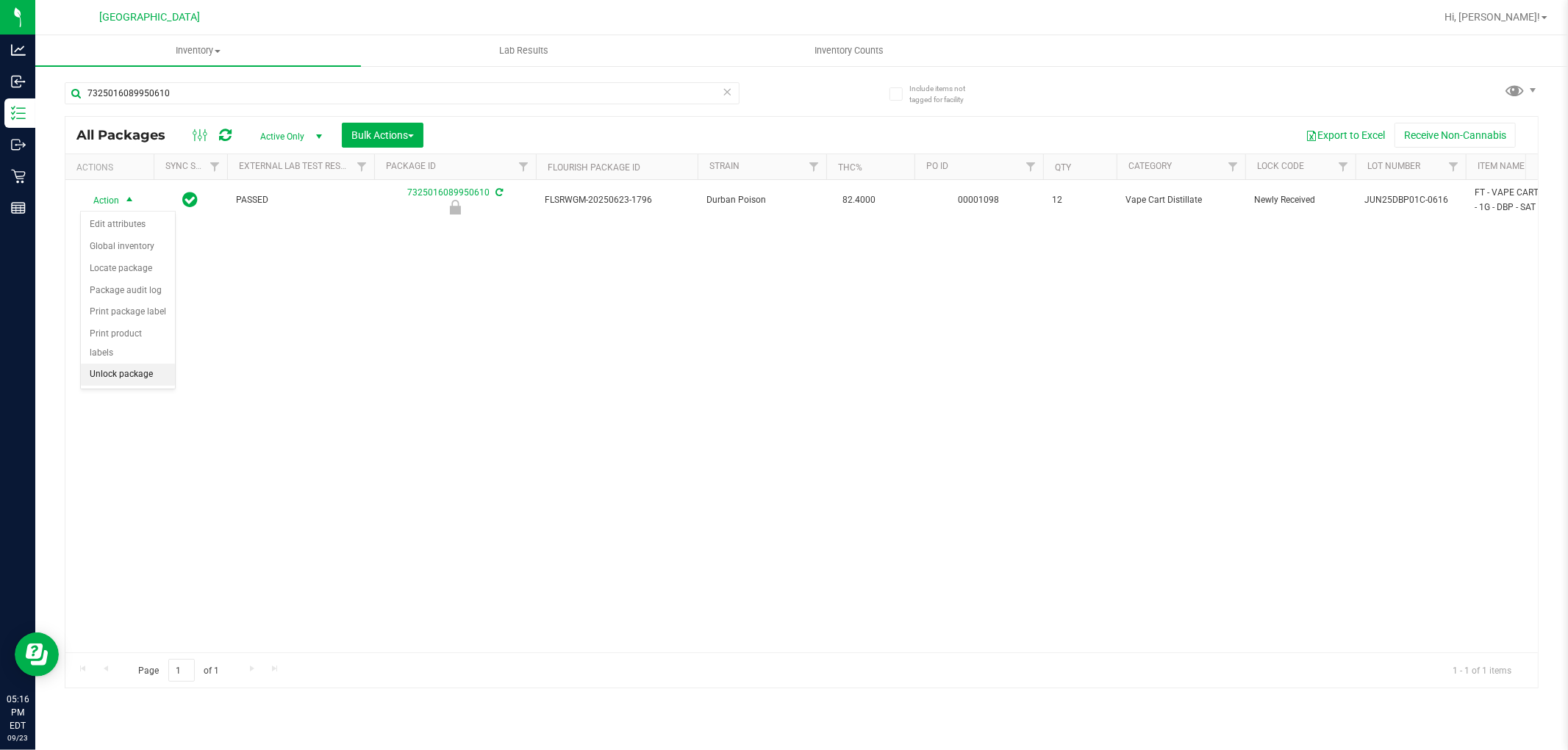
click at [151, 372] on li "Unlock package" at bounding box center [127, 375] width 94 height 22
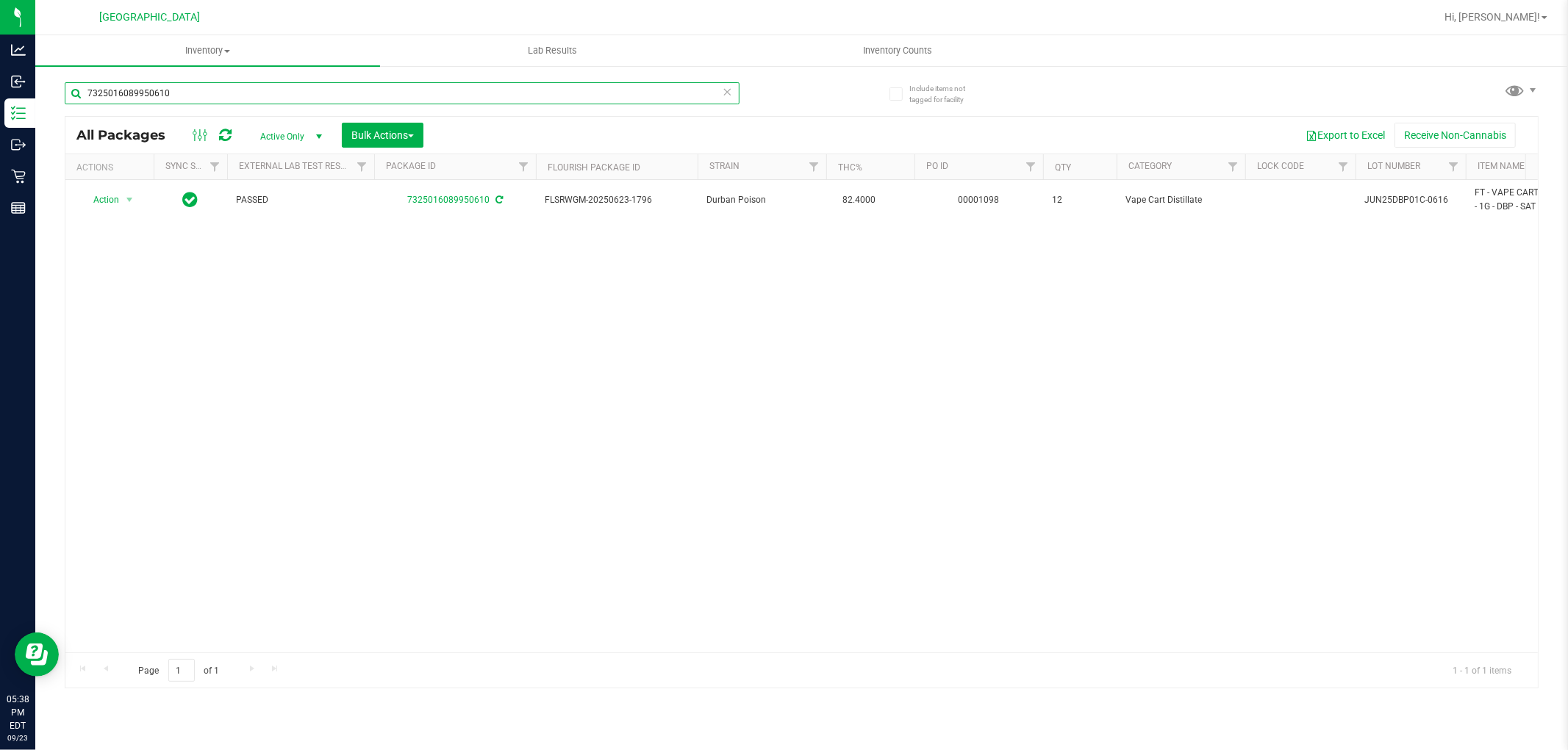
click at [739, 94] on input "7325016089950610" at bounding box center [402, 93] width 675 height 22
click at [726, 91] on icon at bounding box center [728, 91] width 10 height 18
click at [713, 91] on input "text" at bounding box center [402, 93] width 675 height 22
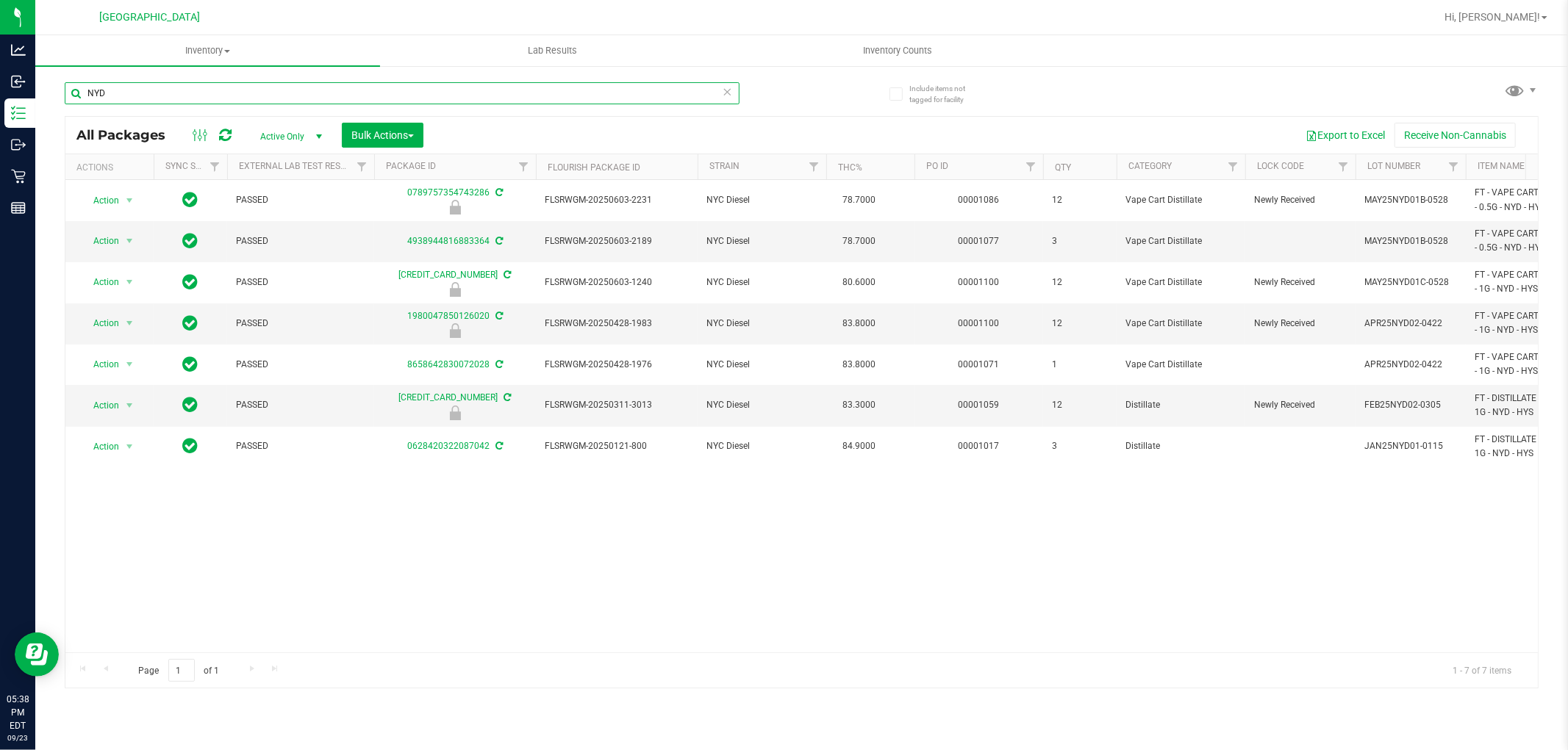
type input "NYD"
click at [724, 88] on icon at bounding box center [728, 91] width 10 height 18
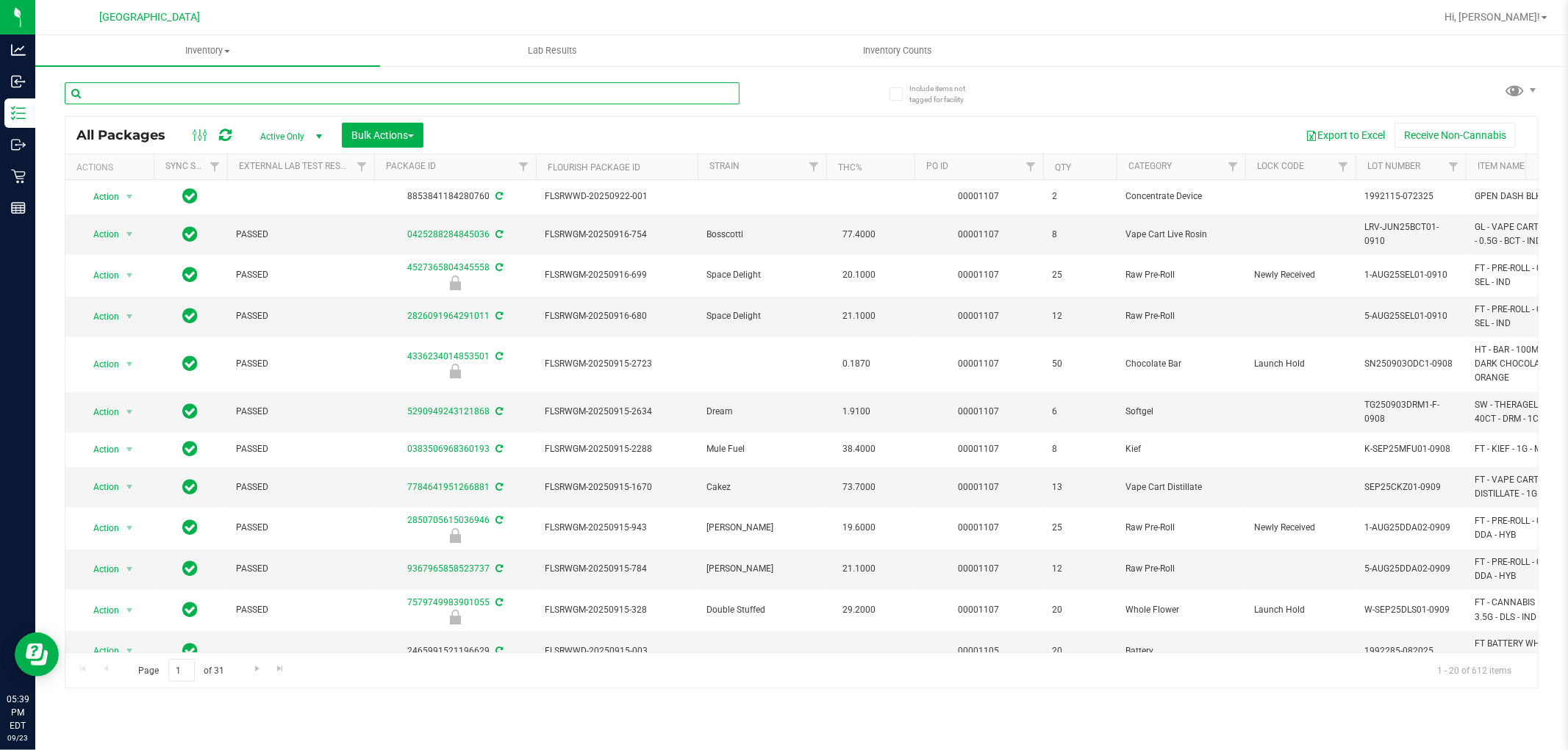
click at [383, 102] on input "text" at bounding box center [402, 93] width 675 height 22
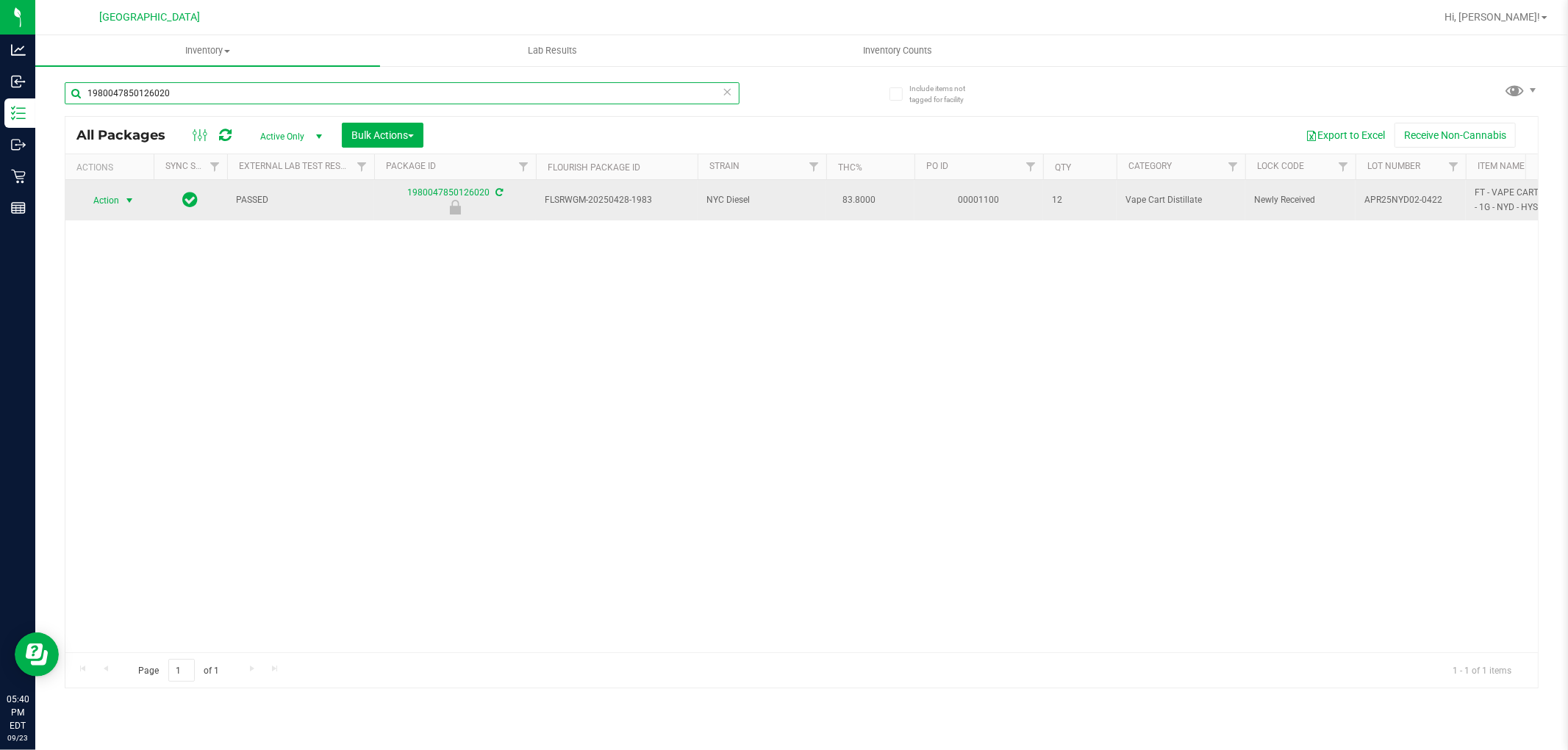
type input "1980047850126020"
click at [125, 202] on span "select" at bounding box center [129, 200] width 12 height 12
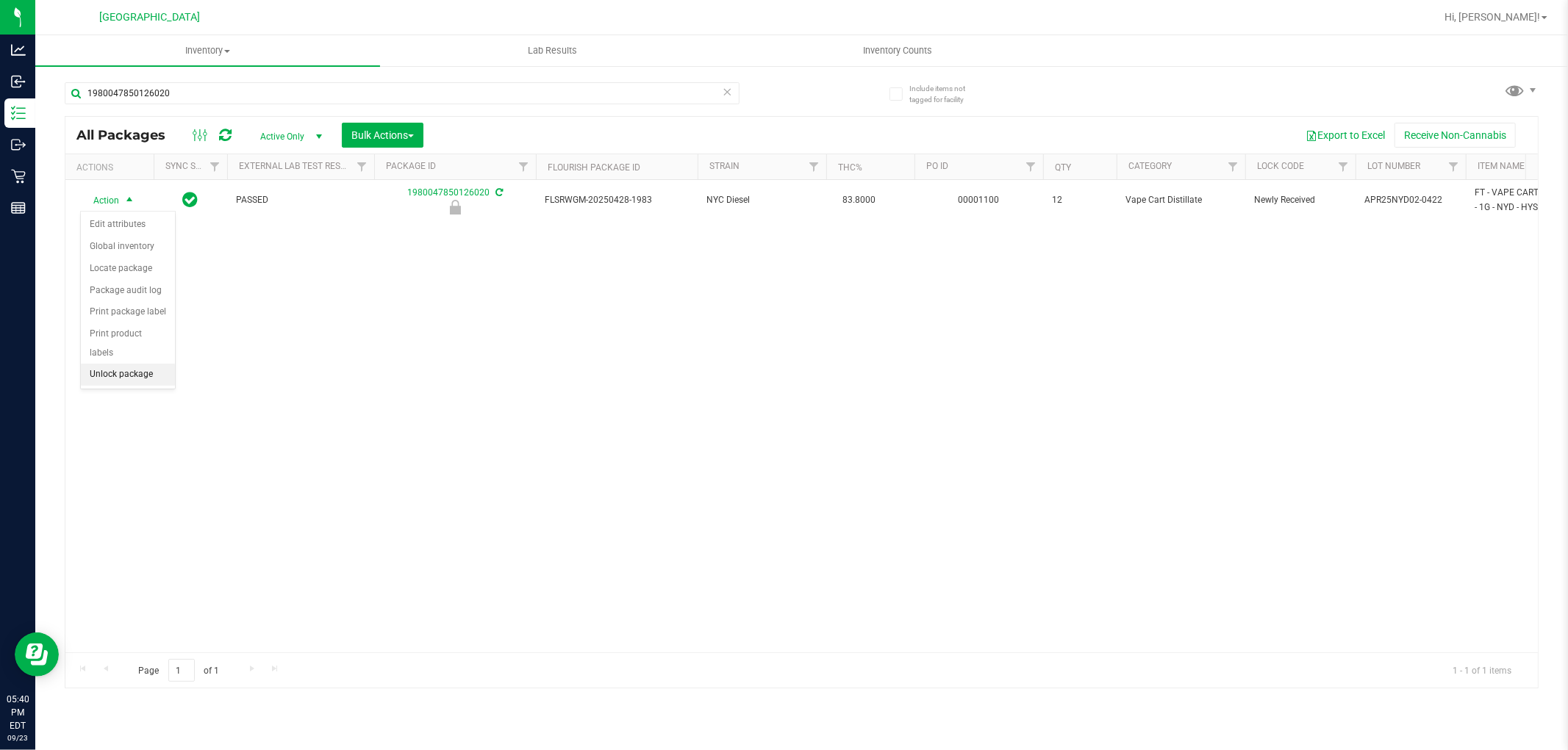
click at [152, 377] on li "Unlock package" at bounding box center [127, 375] width 94 height 22
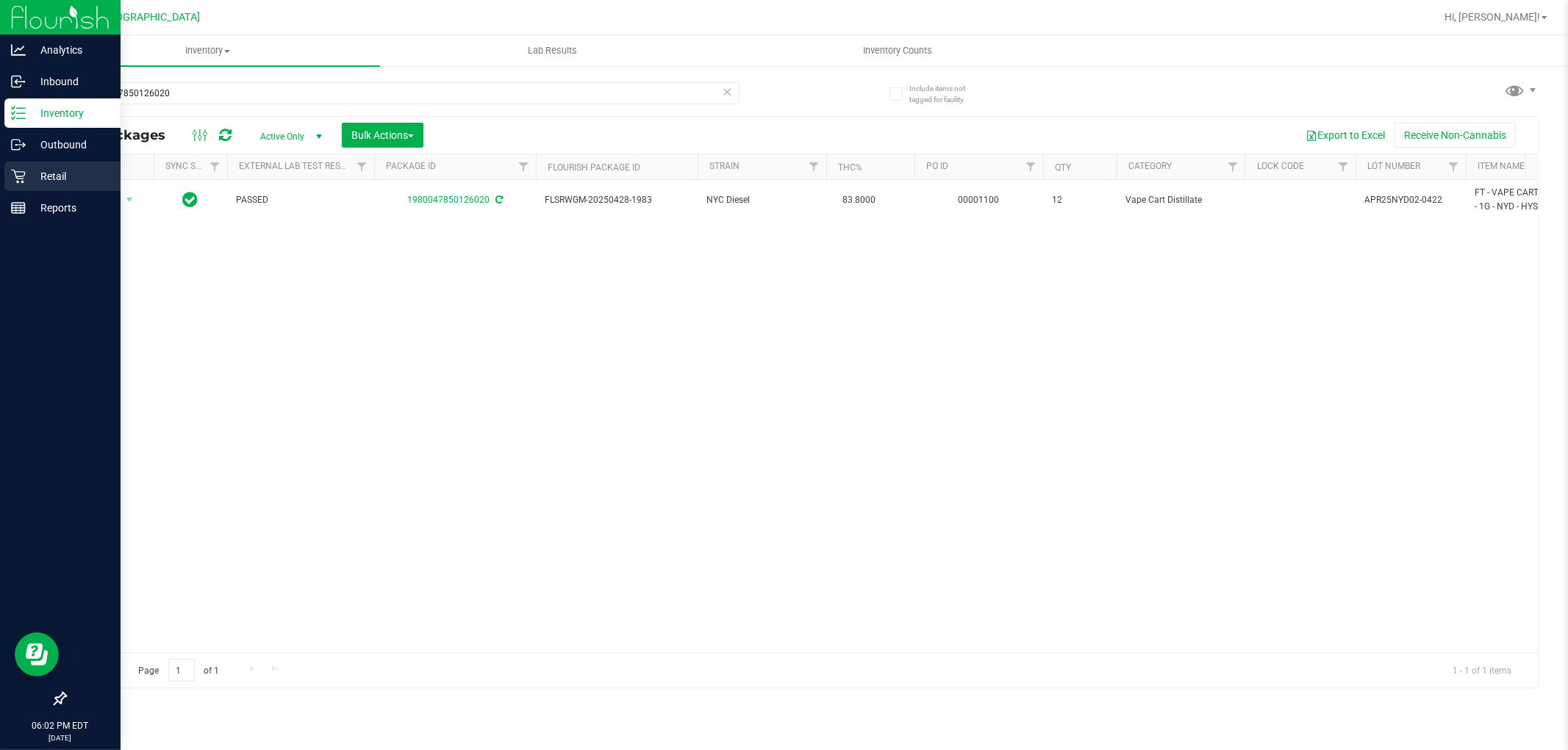
click at [74, 174] on p "Retail" at bounding box center [69, 176] width 88 height 18
